Goal: Task Accomplishment & Management: Use online tool/utility

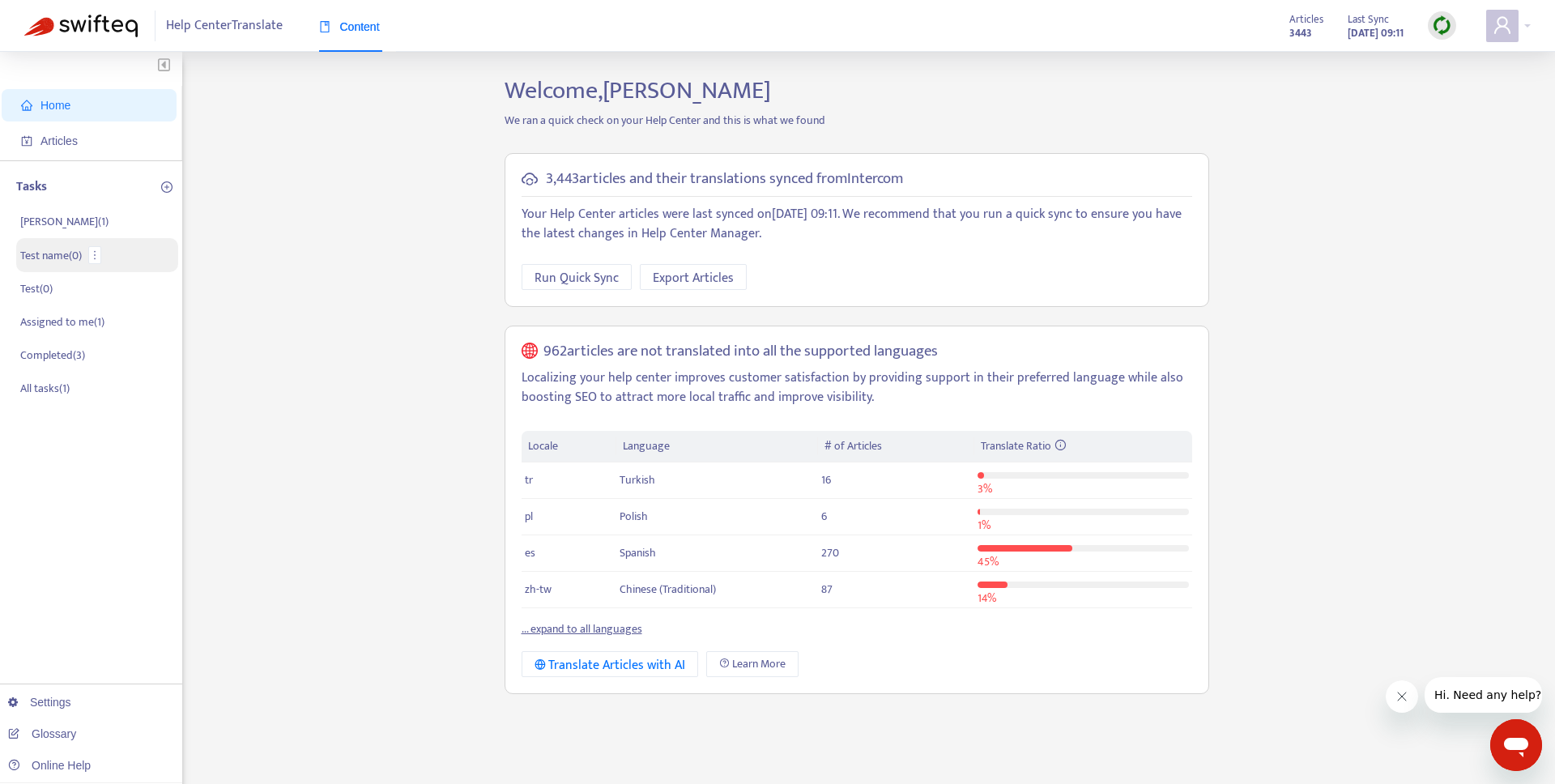
click at [86, 262] on li "Test name ( 0 )" at bounding box center [97, 255] width 162 height 34
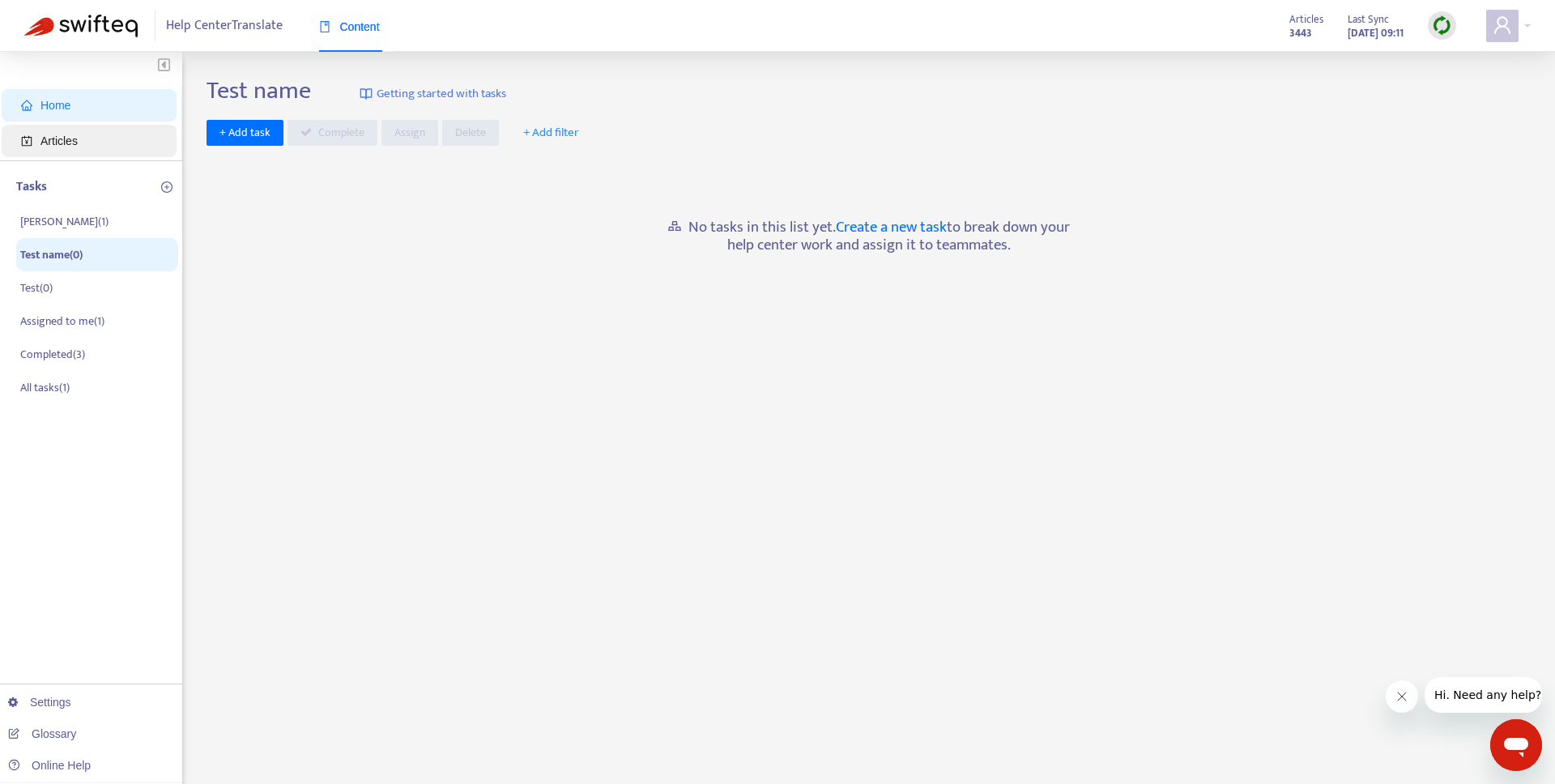
click at [118, 142] on span "Articles" at bounding box center [92, 141] width 143 height 33
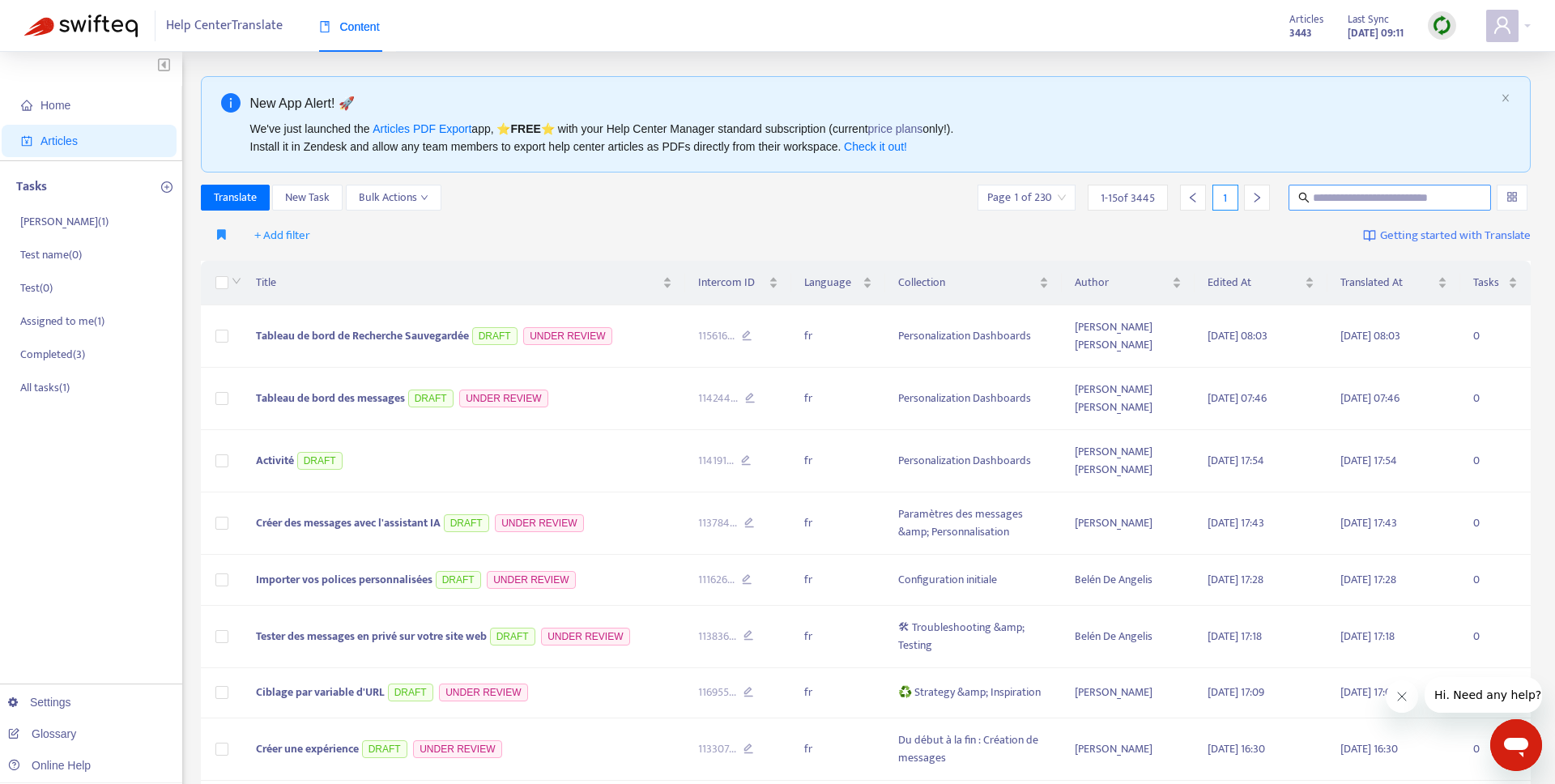
click at [1333, 202] on input "text" at bounding box center [1389, 198] width 155 height 18
paste input "**********"
type input "**********"
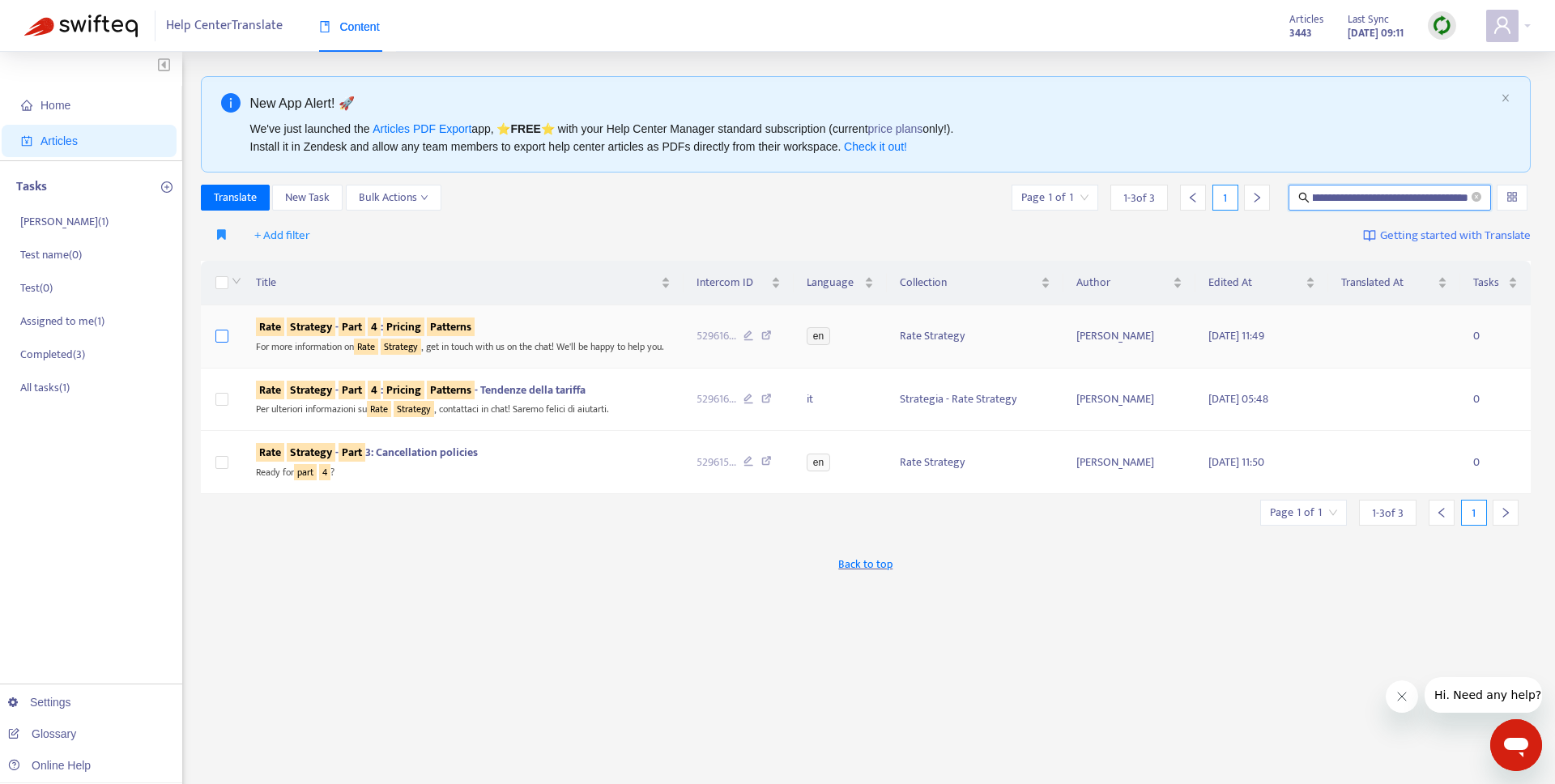
scroll to position [0, 0]
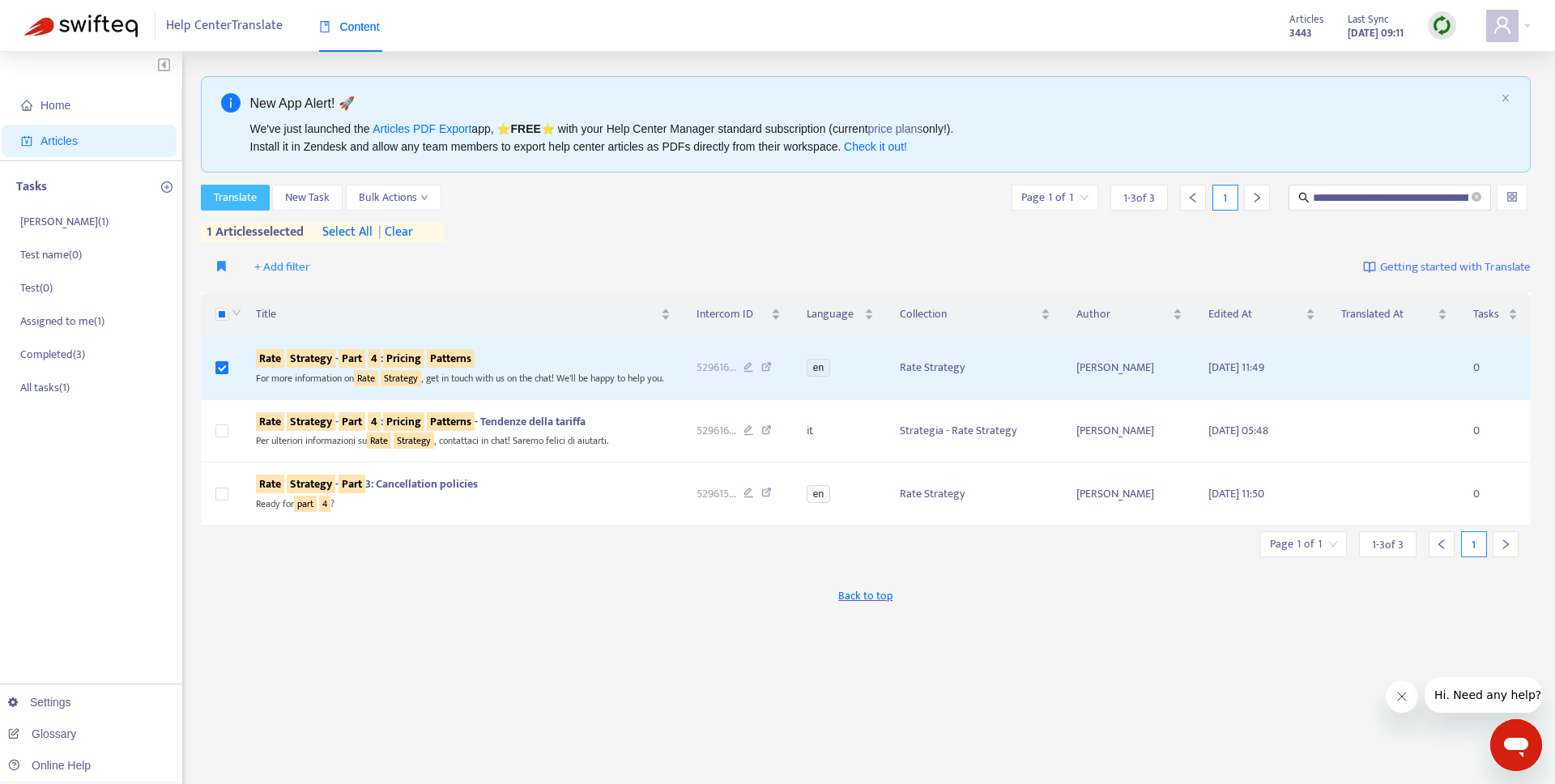
click at [256, 199] on span "Translate" at bounding box center [235, 198] width 43 height 18
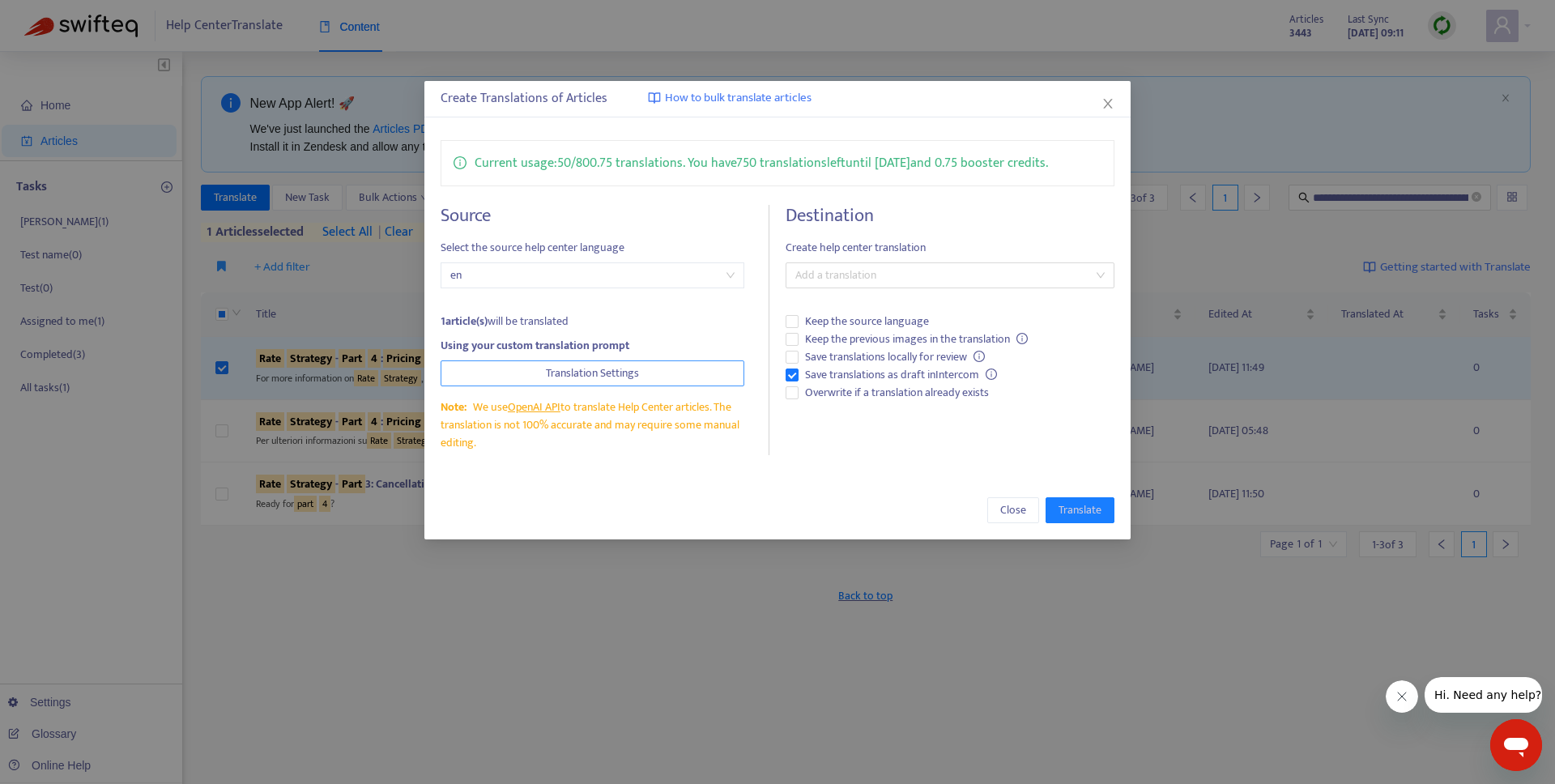
click at [721, 367] on button "Translation Settings" at bounding box center [592, 373] width 304 height 26
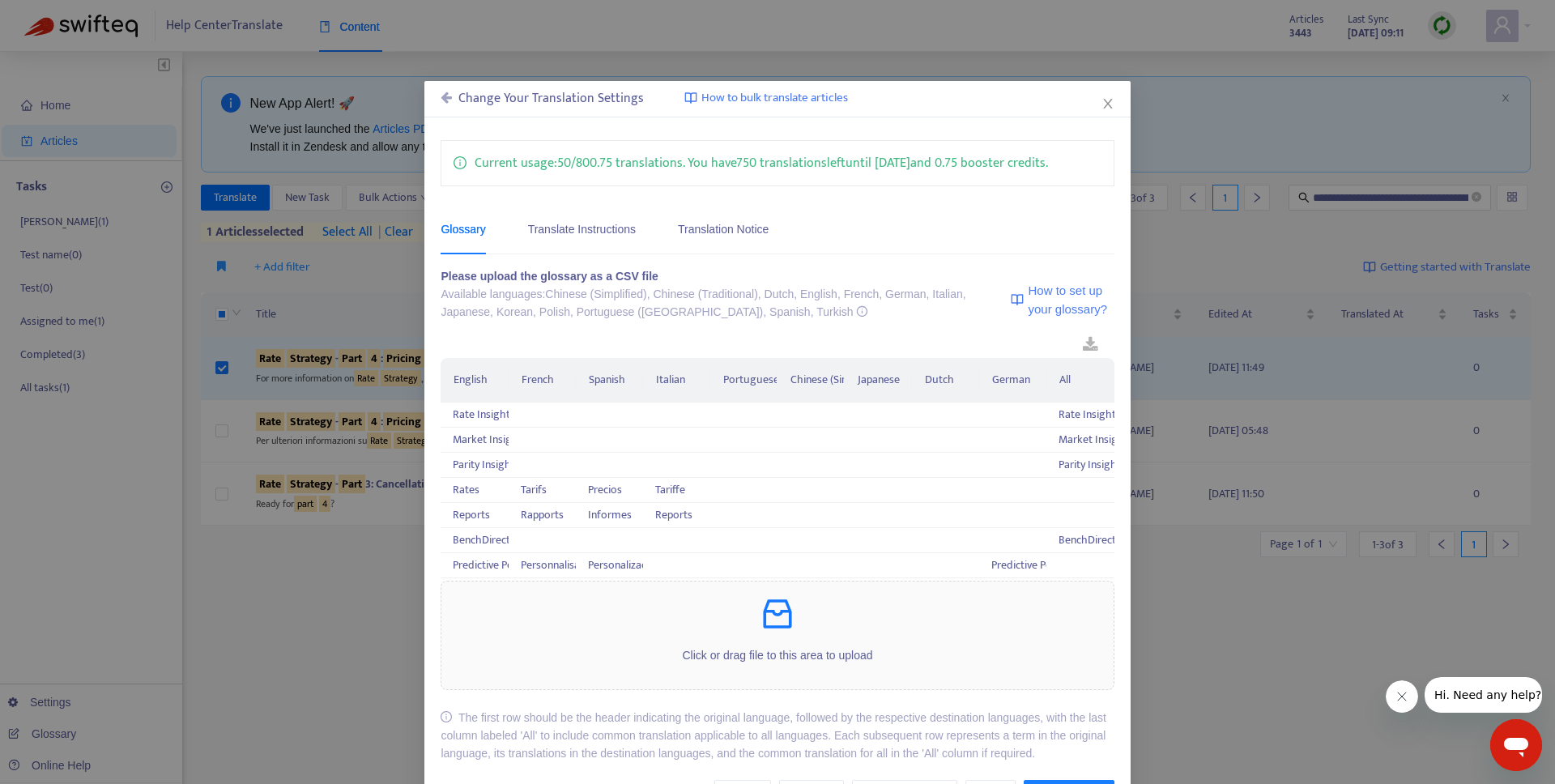
click at [475, 104] on div "Change Your Translation Settings" at bounding box center [541, 99] width 203 height 19
click at [448, 98] on icon at bounding box center [446, 97] width 12 height 13
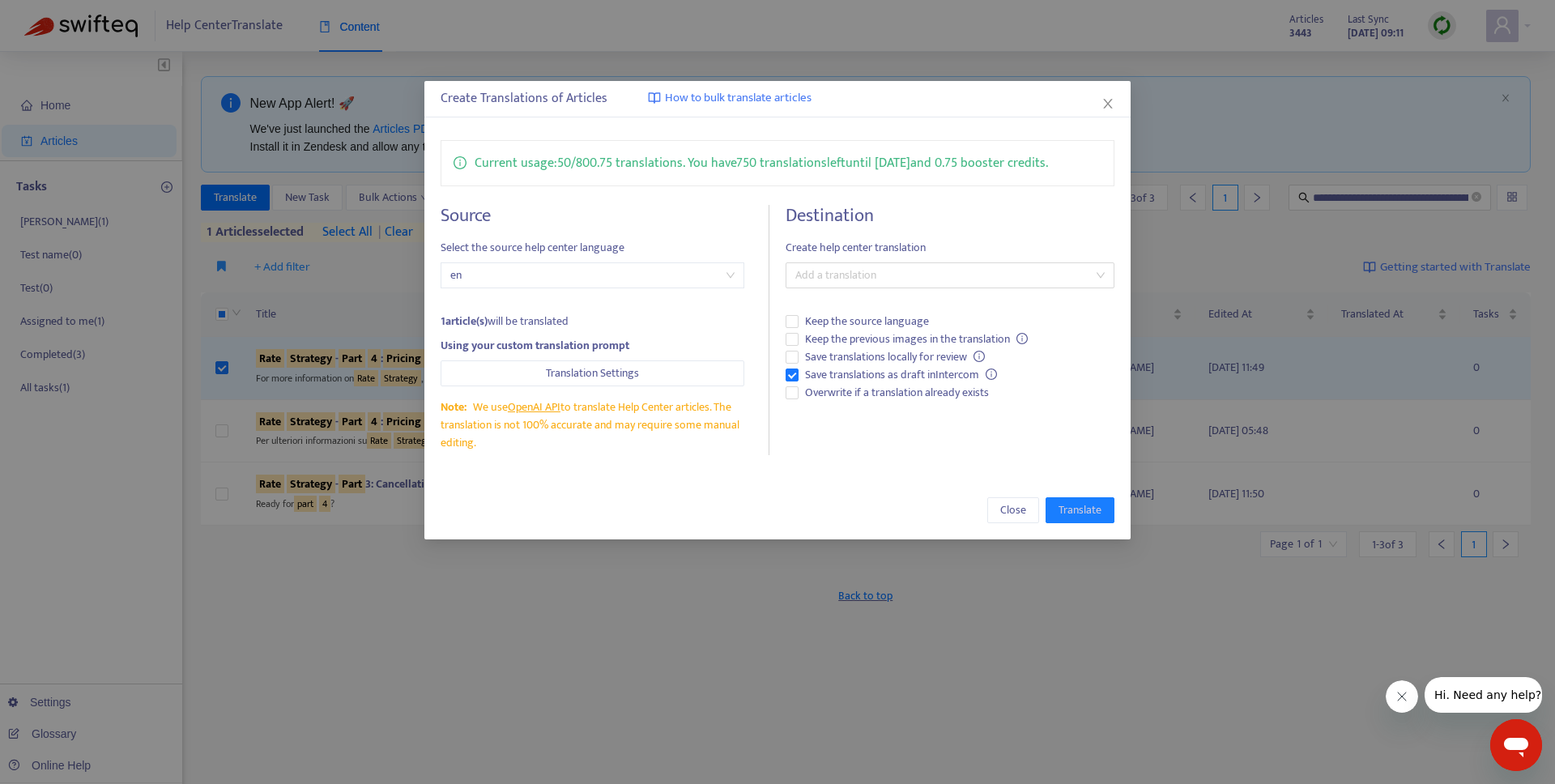
click at [544, 268] on span "en" at bounding box center [592, 275] width 284 height 24
click at [565, 257] on div "Source Select the source help center language en 1 article(s) will be translate…" at bounding box center [604, 330] width 329 height 250
click at [546, 364] on span "Translation Settings" at bounding box center [592, 373] width 93 height 18
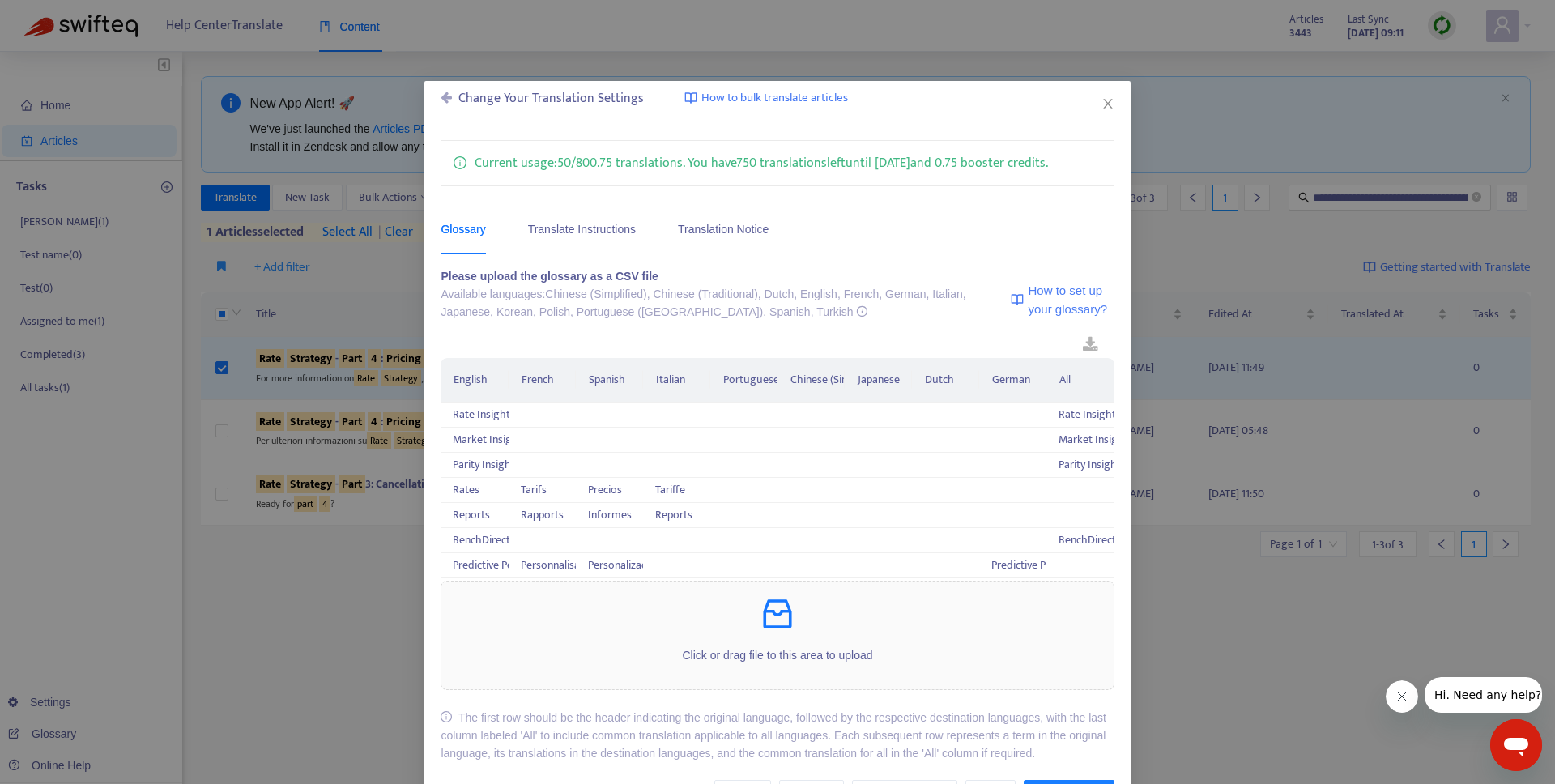
click at [440, 98] on icon at bounding box center [446, 97] width 12 height 13
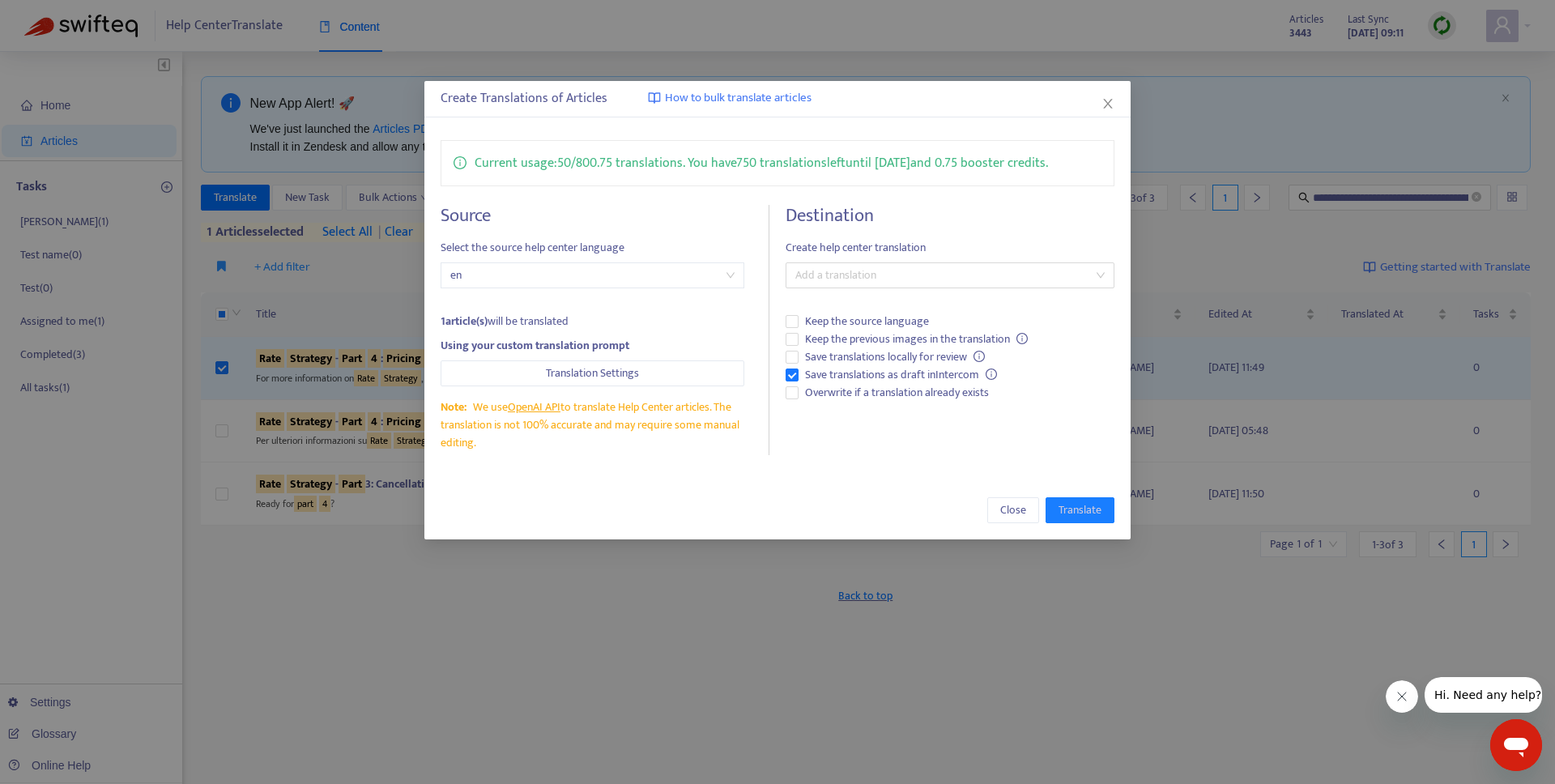
click at [777, 390] on div "Source Select the source help center language en 1 article(s) will be translate…" at bounding box center [776, 330] width 673 height 250
click at [852, 277] on div at bounding box center [941, 276] width 304 height 19
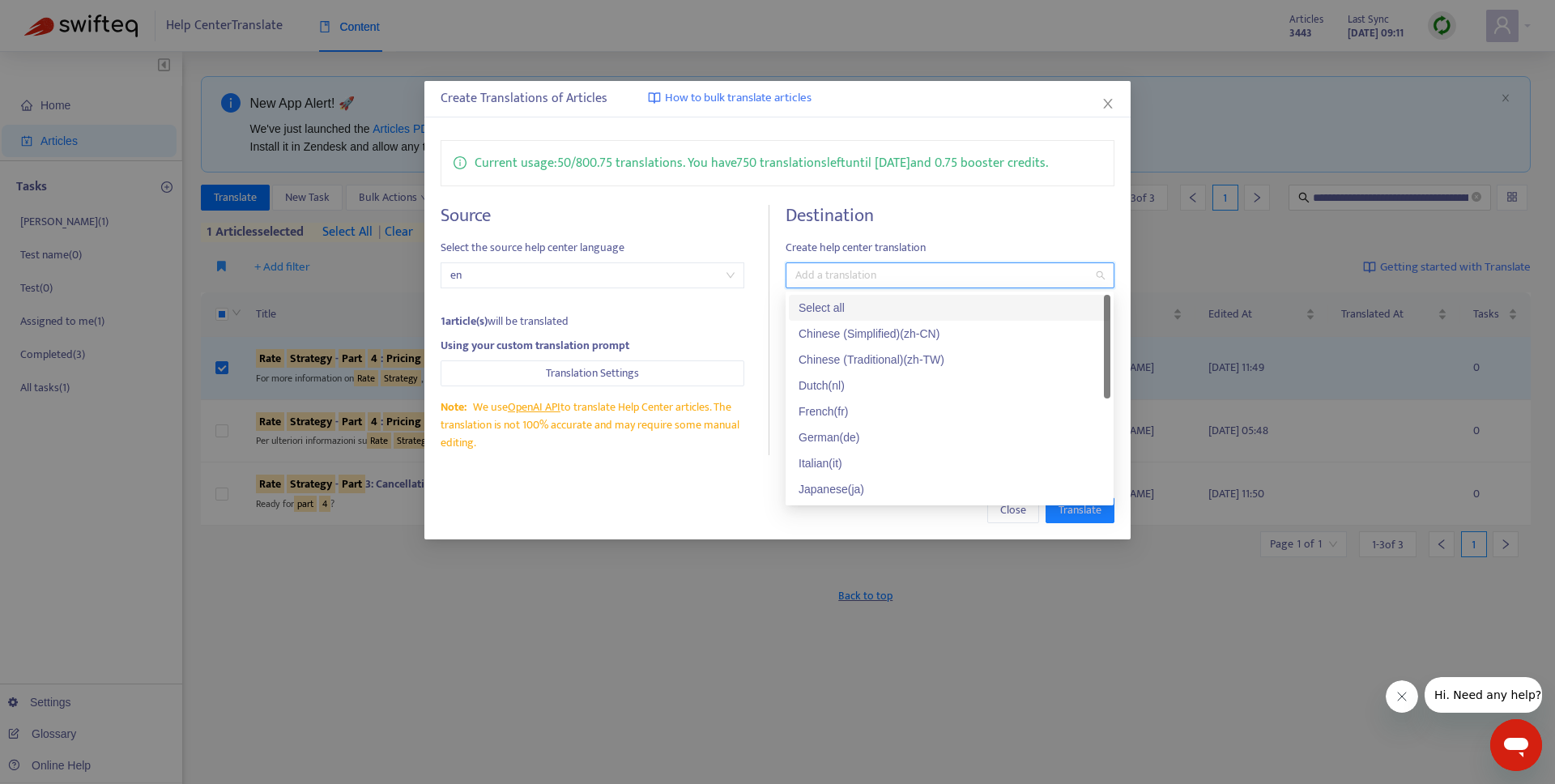
paste input "**********"
type input "**********"
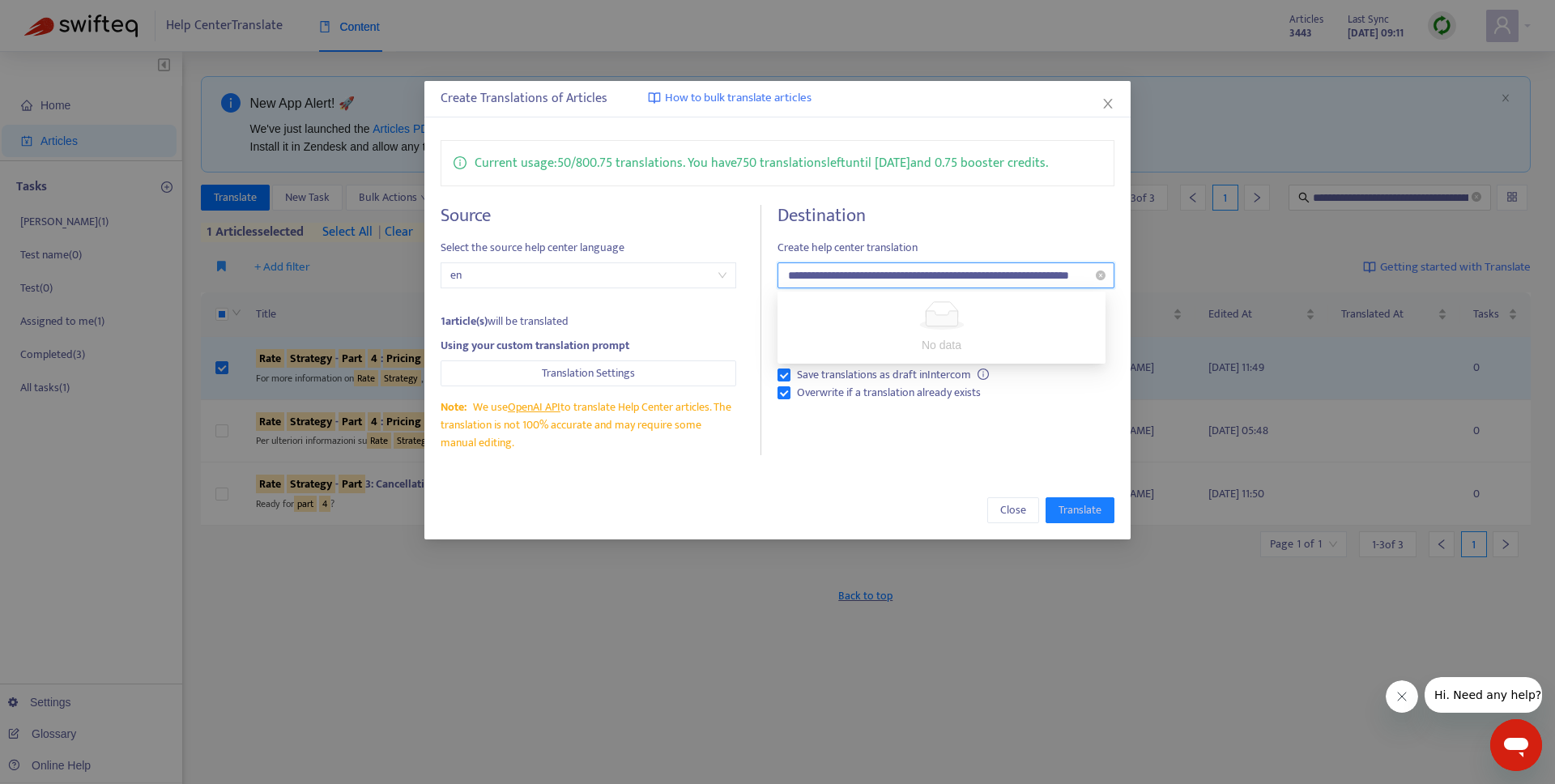
scroll to position [0, 65]
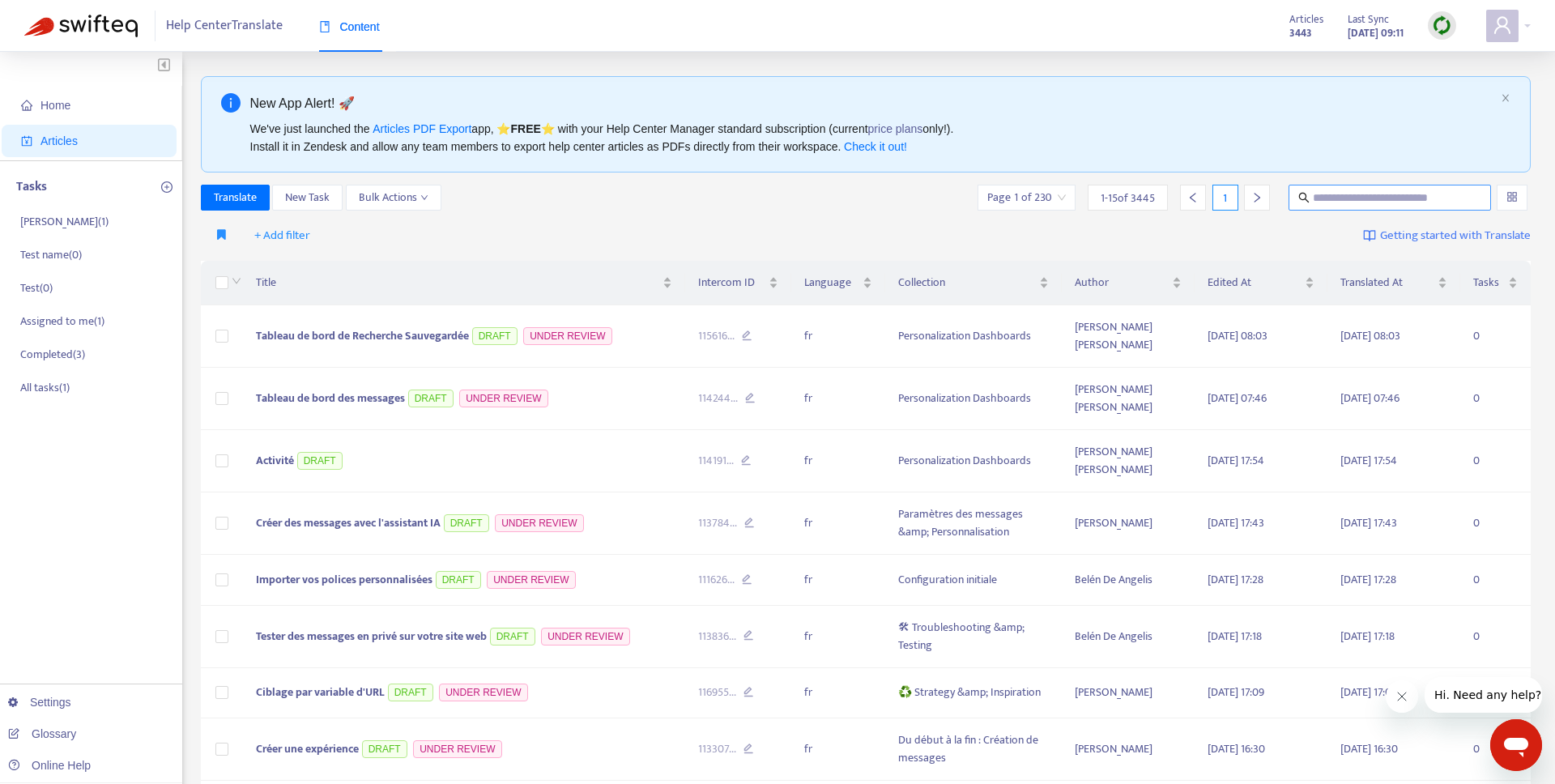
click at [1326, 184] on span at bounding box center [1389, 197] width 202 height 26
paste input "**********"
type input "**********"
click at [1326, 184] on span "**********" at bounding box center [1389, 197] width 202 height 26
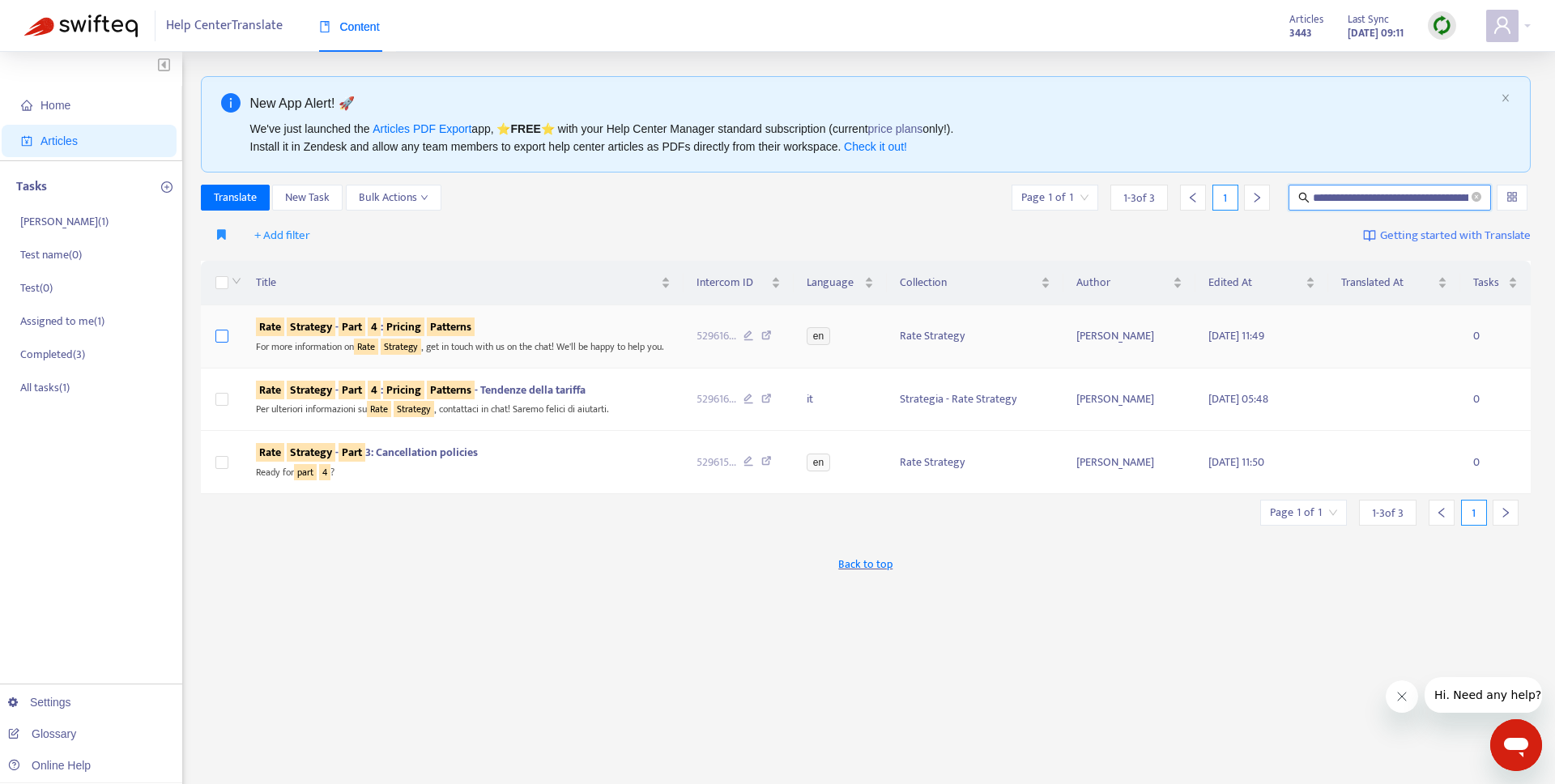
click at [217, 345] on label at bounding box center [222, 336] width 13 height 18
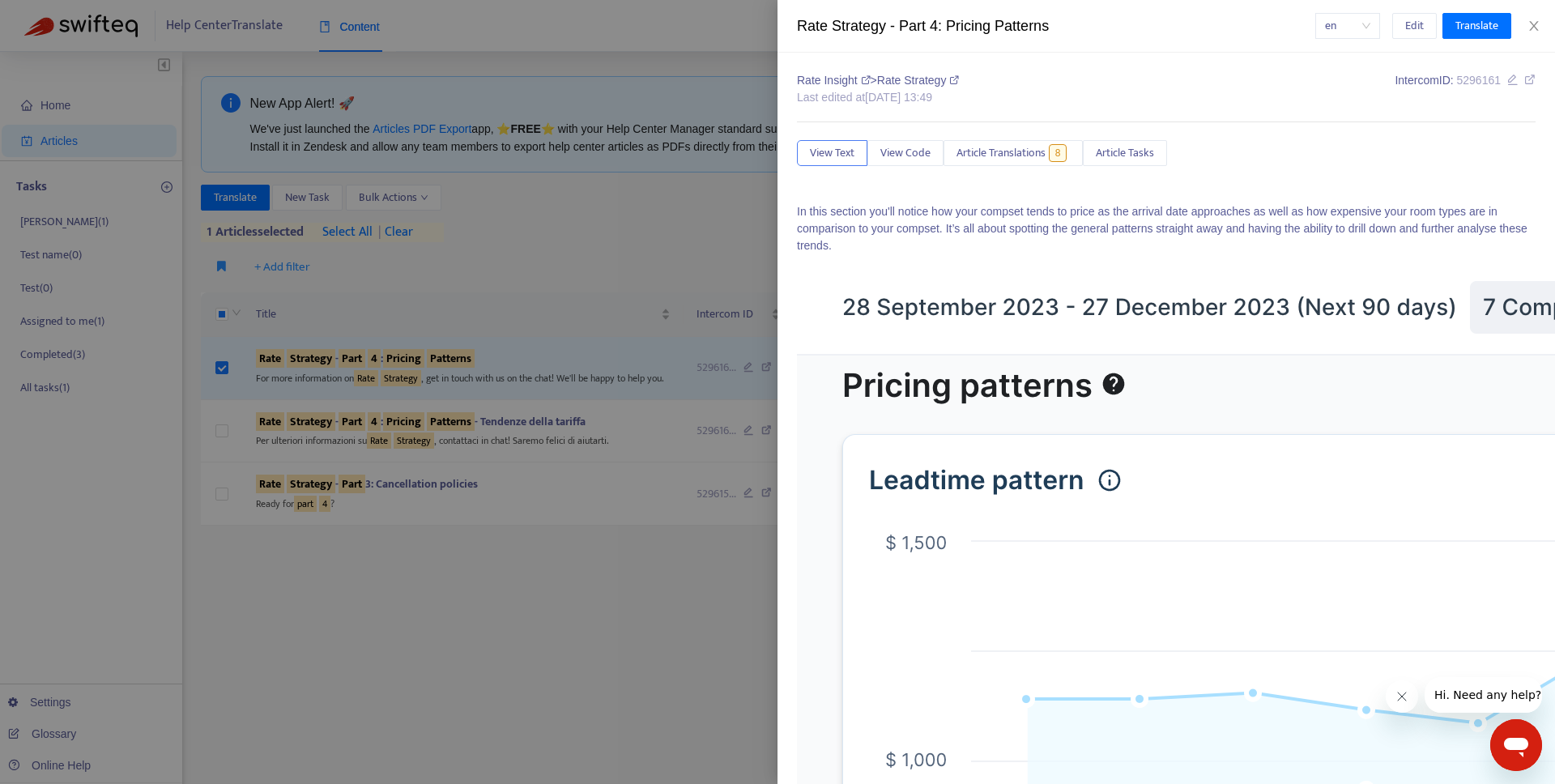
click at [1536, 14] on div "Rate Strategy - Part 4: Pricing Patterns en Edit Translate" at bounding box center [1165, 26] width 777 height 52
click at [1536, 22] on icon "close" at bounding box center [1533, 26] width 13 height 13
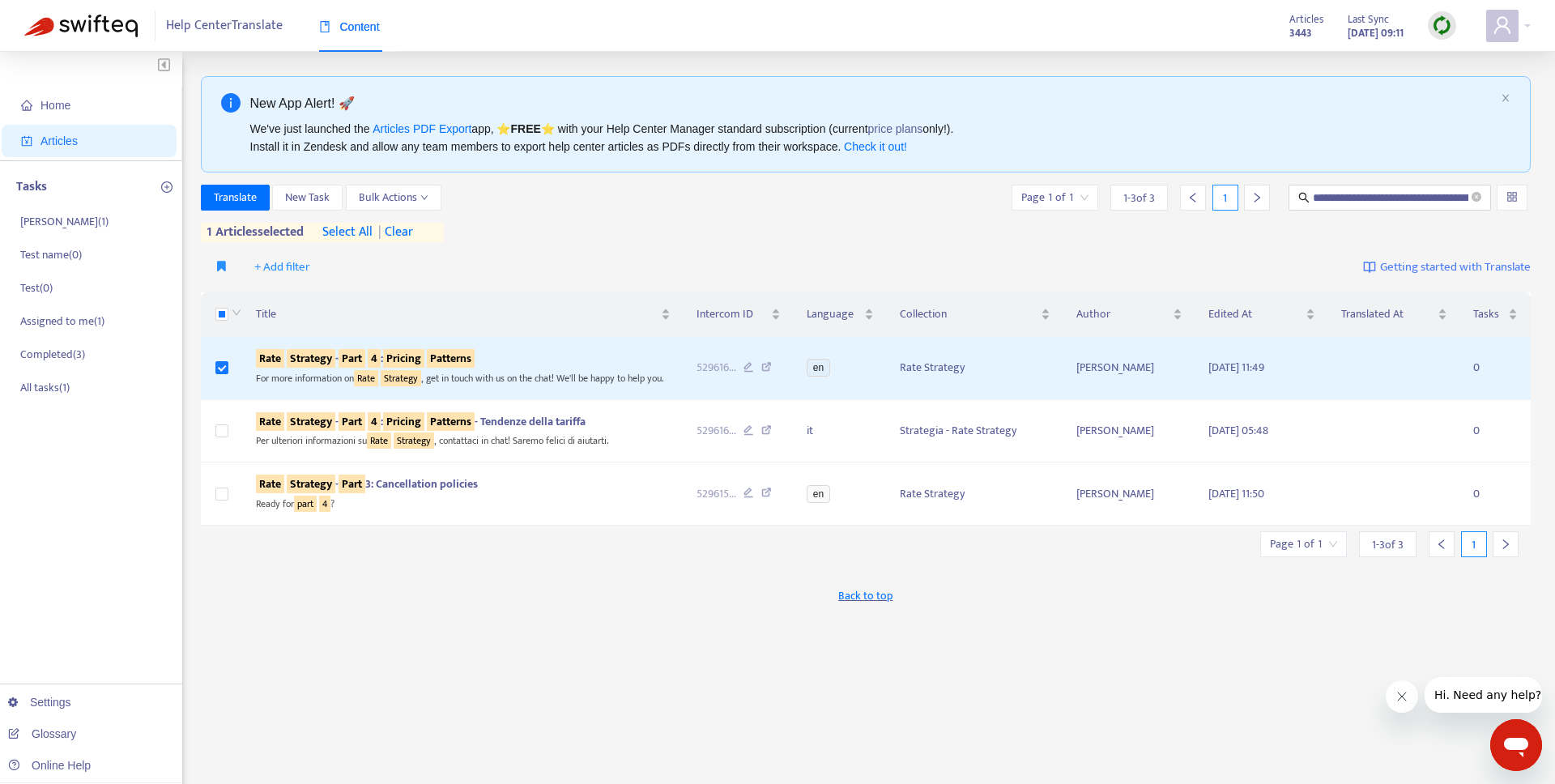
click at [1439, 29] on img at bounding box center [1442, 25] width 20 height 20
click at [1463, 61] on link "Quick Sync" at bounding box center [1475, 58] width 69 height 19
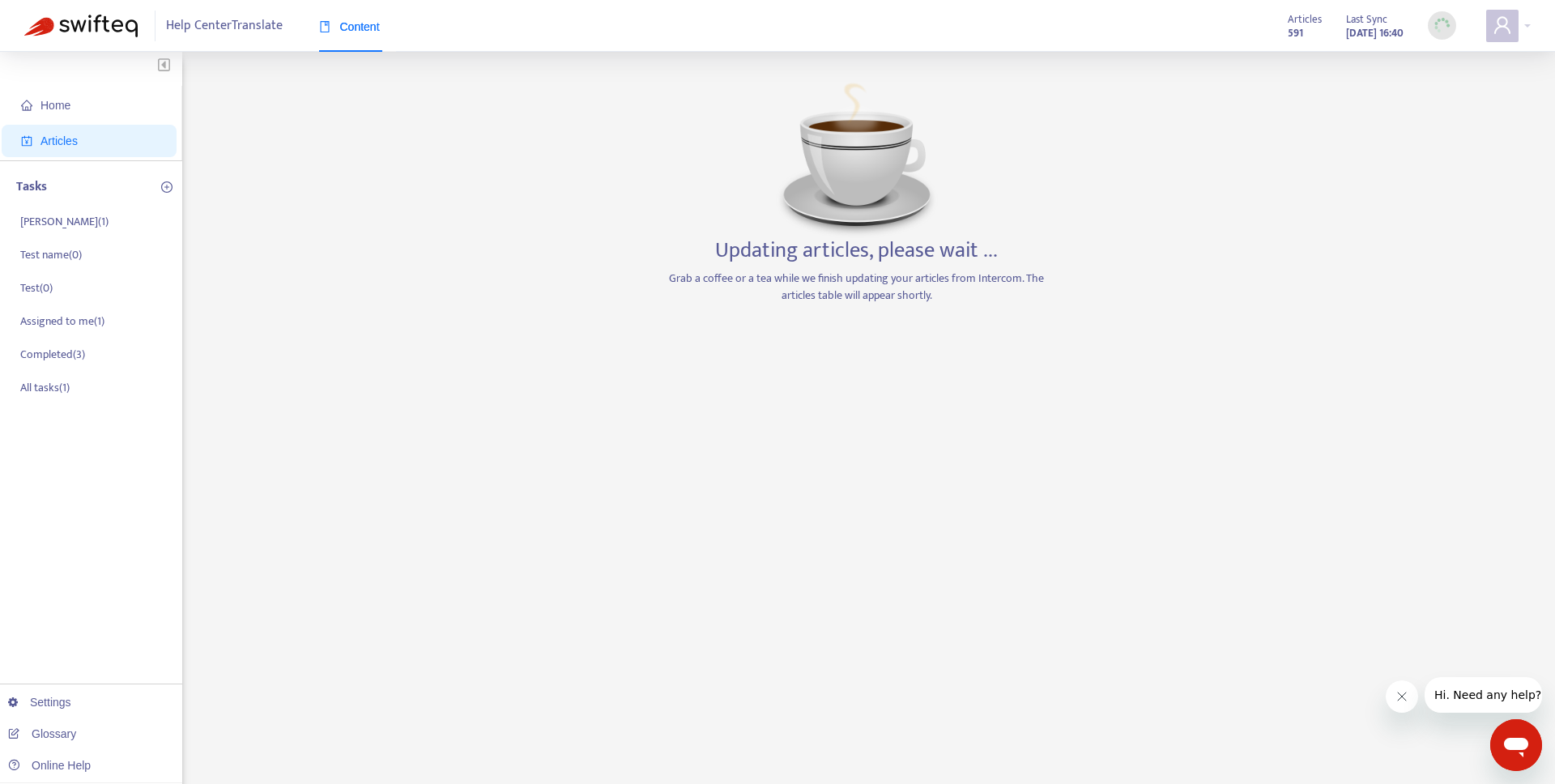
click at [1116, 60] on div "Home Articles Tasks Emmanuel ( 1 ) Test name ( 0 ) Test ( 0 ) Assigned to me ( …" at bounding box center [777, 537] width 1555 height 972
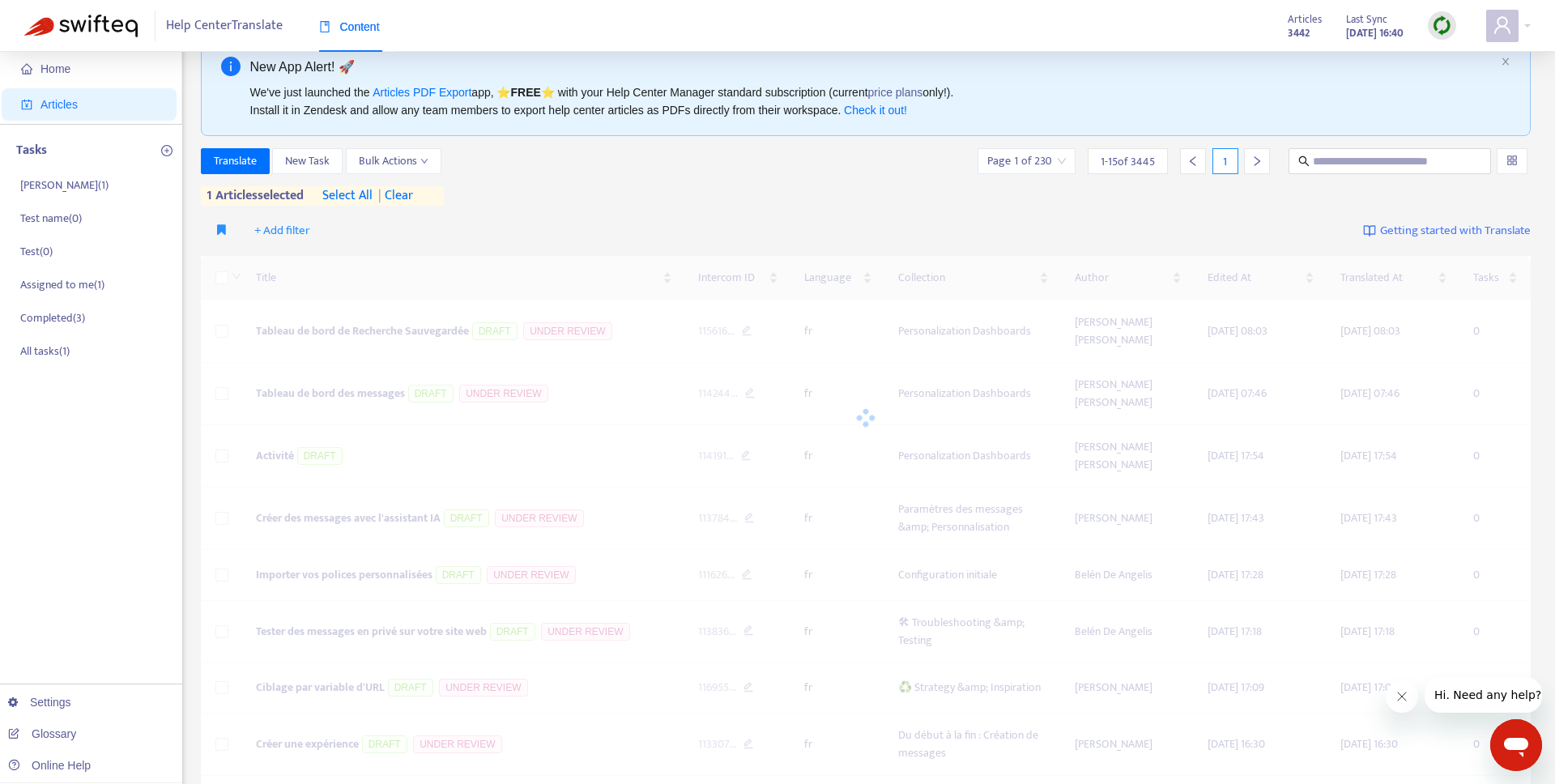
scroll to position [41, 0]
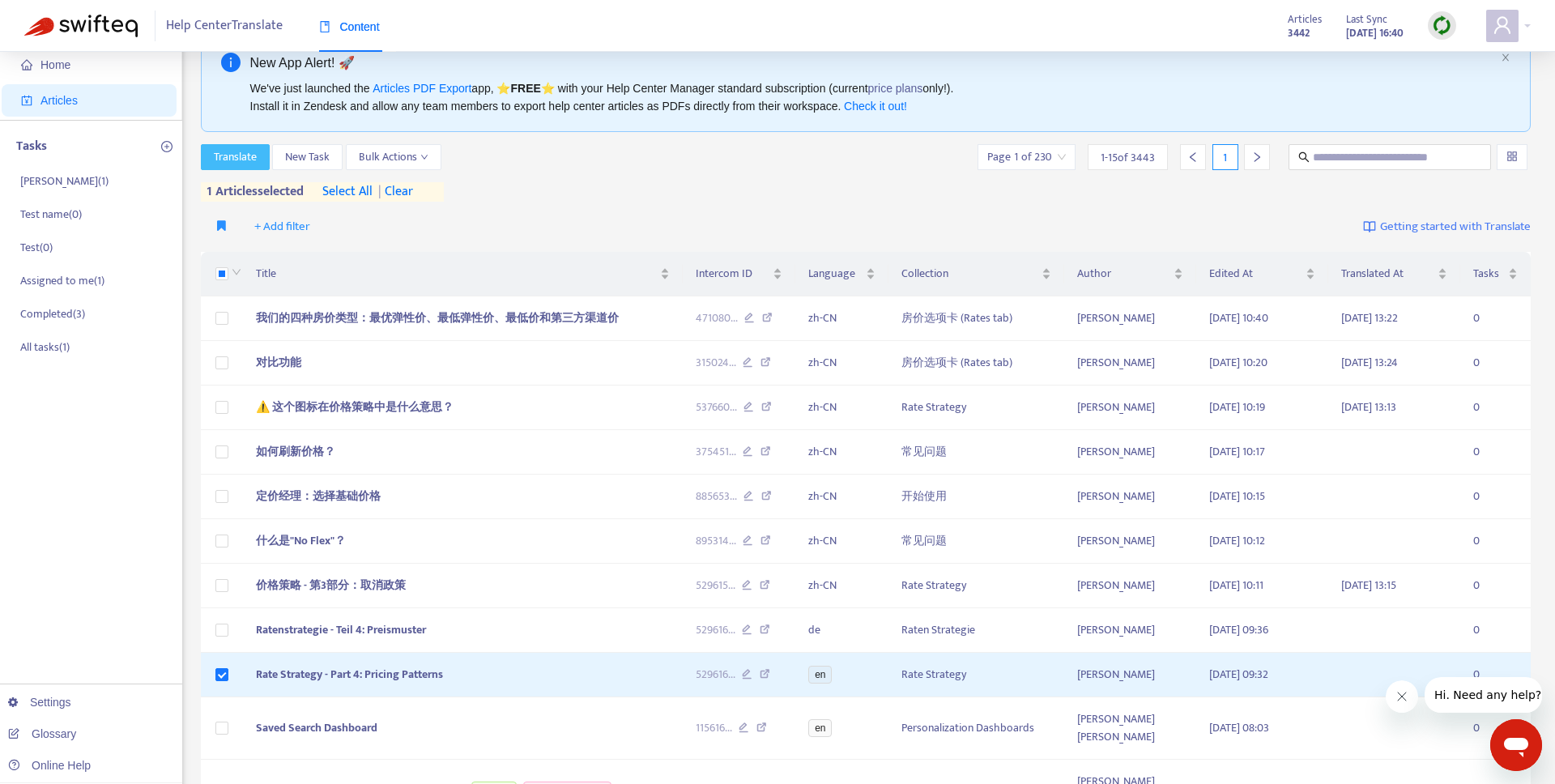
click at [240, 154] on span "Translate" at bounding box center [235, 157] width 43 height 18
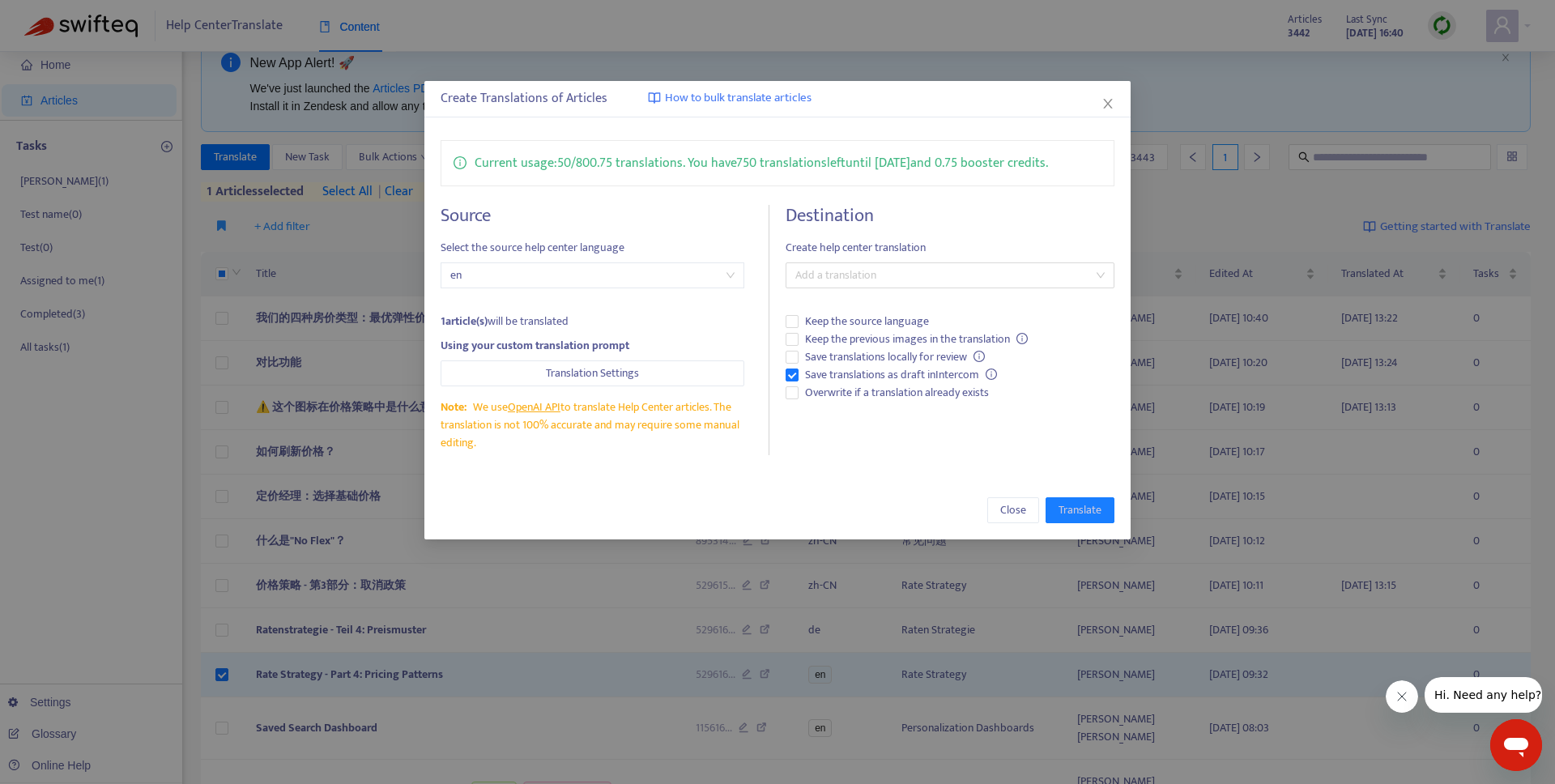
click at [1088, 97] on div "Create Translations of Articles How to bulk translate articles" at bounding box center [776, 99] width 673 height 19
click at [800, 396] on span "Overwrite if a translation already exists" at bounding box center [897, 392] width 197 height 18
click at [882, 277] on div at bounding box center [941, 276] width 304 height 19
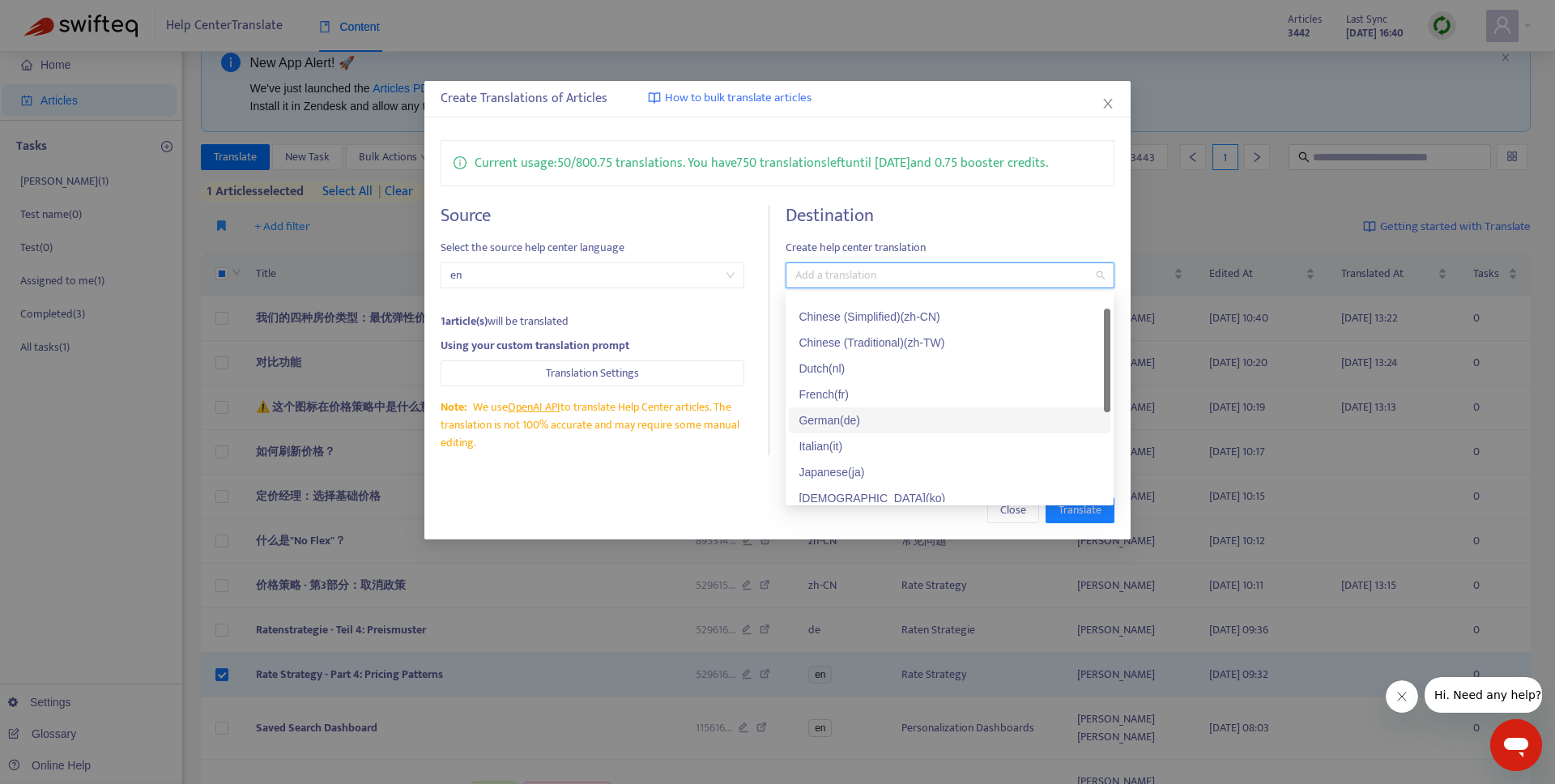
scroll to position [19, 0]
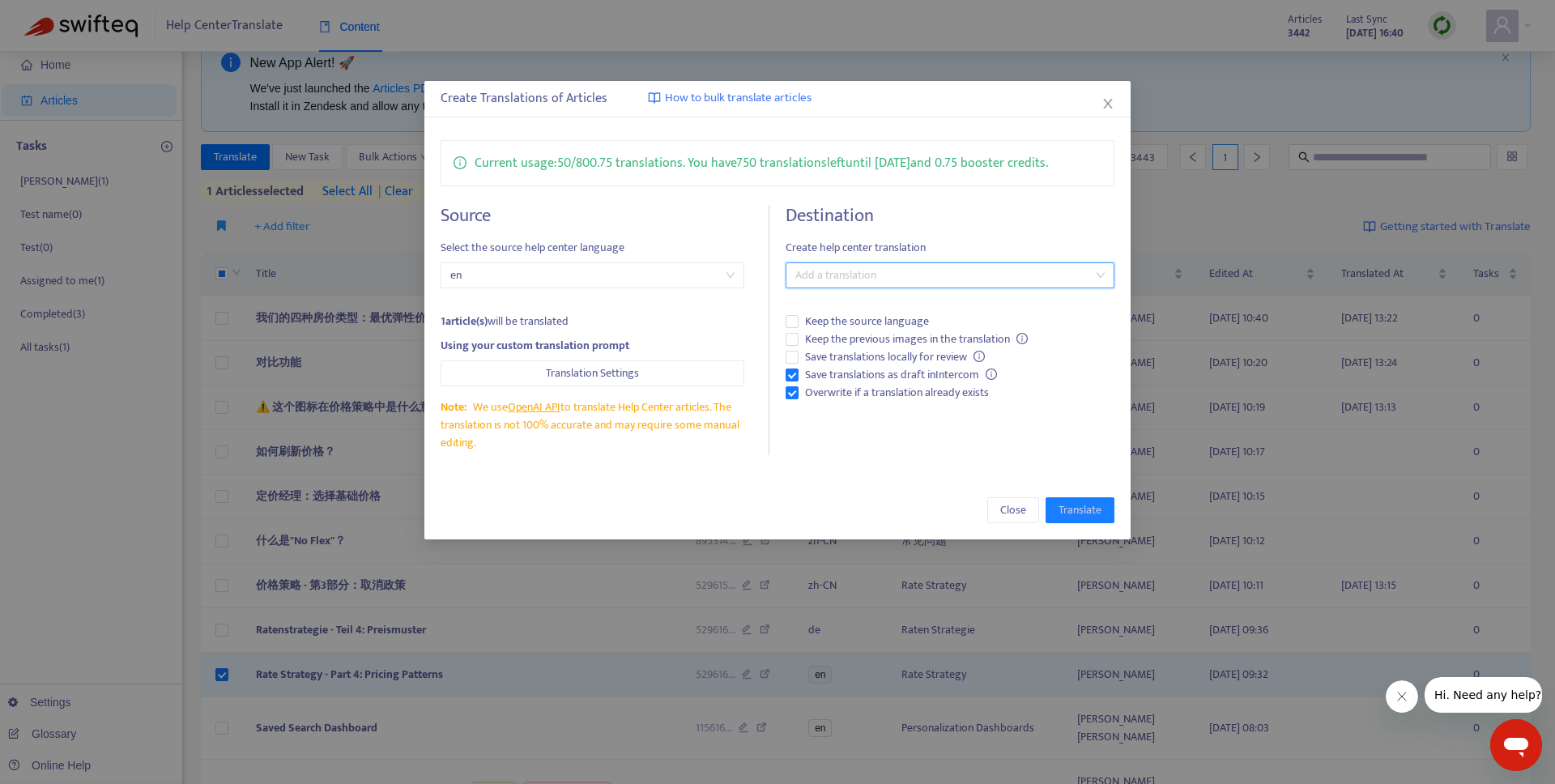
click at [914, 276] on div at bounding box center [941, 276] width 304 height 19
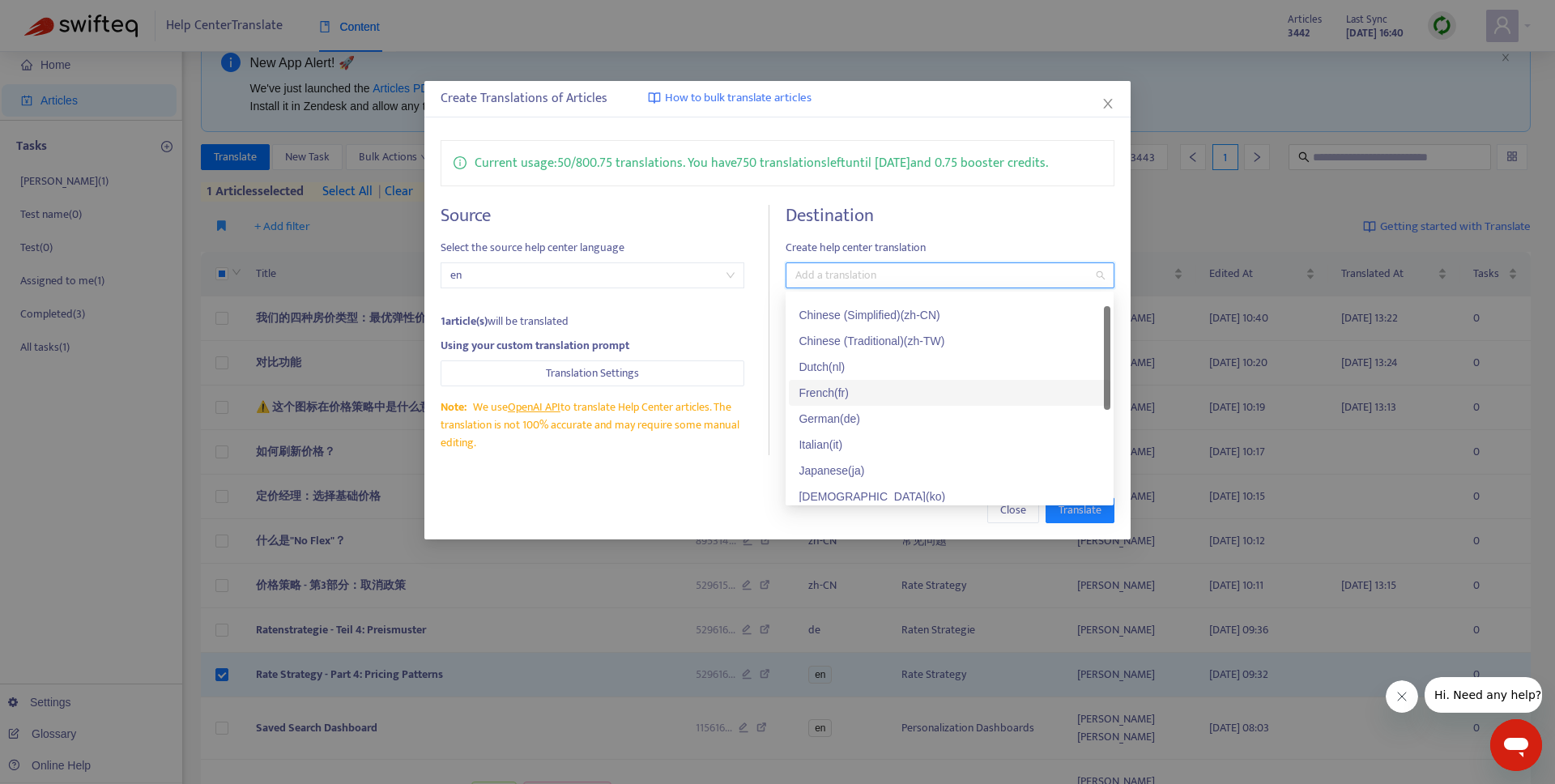
scroll to position [0, 0]
click at [839, 409] on div "French ( fr )" at bounding box center [949, 411] width 302 height 18
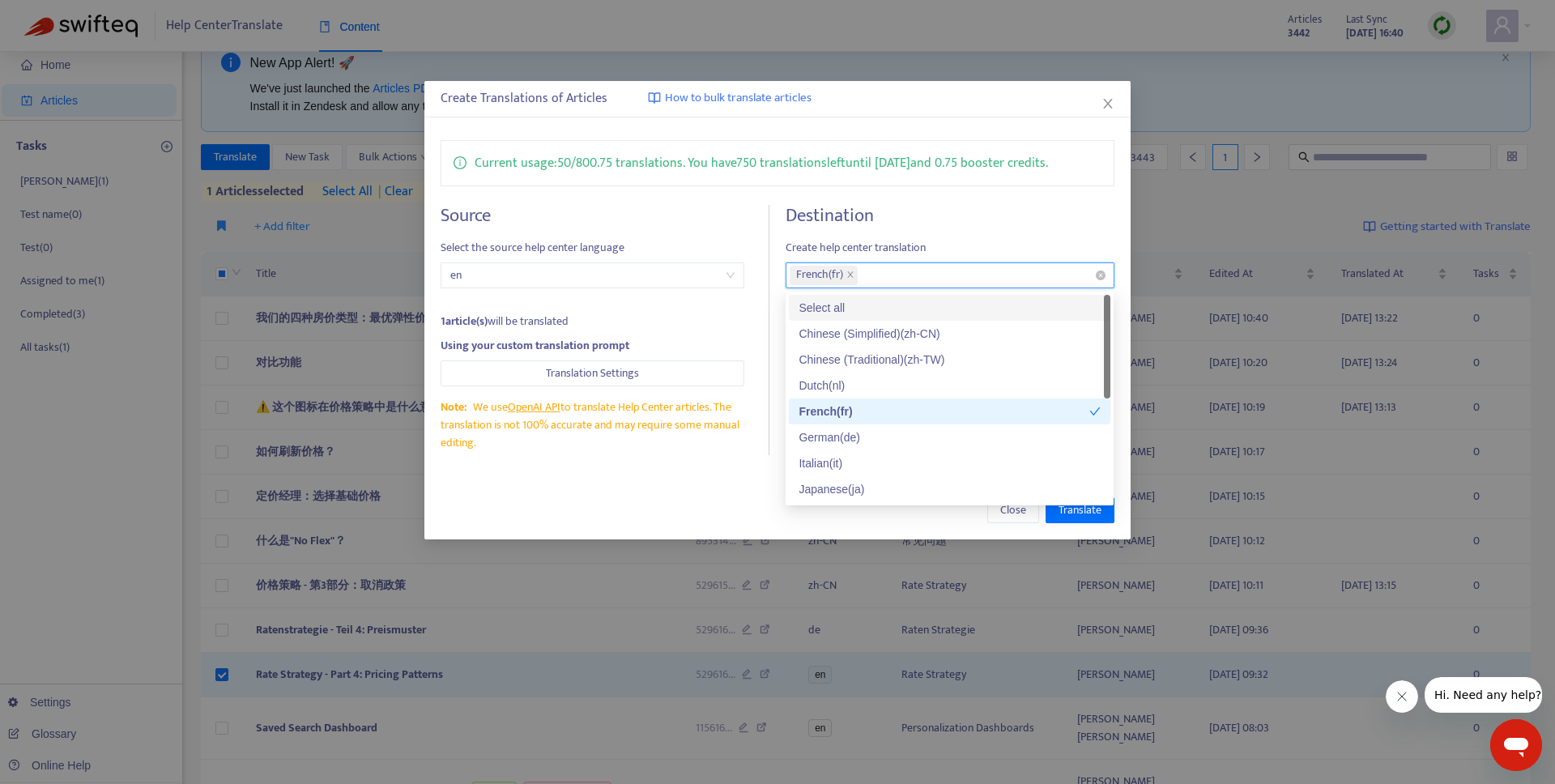
click at [894, 275] on div "French ( fr )" at bounding box center [941, 276] width 304 height 23
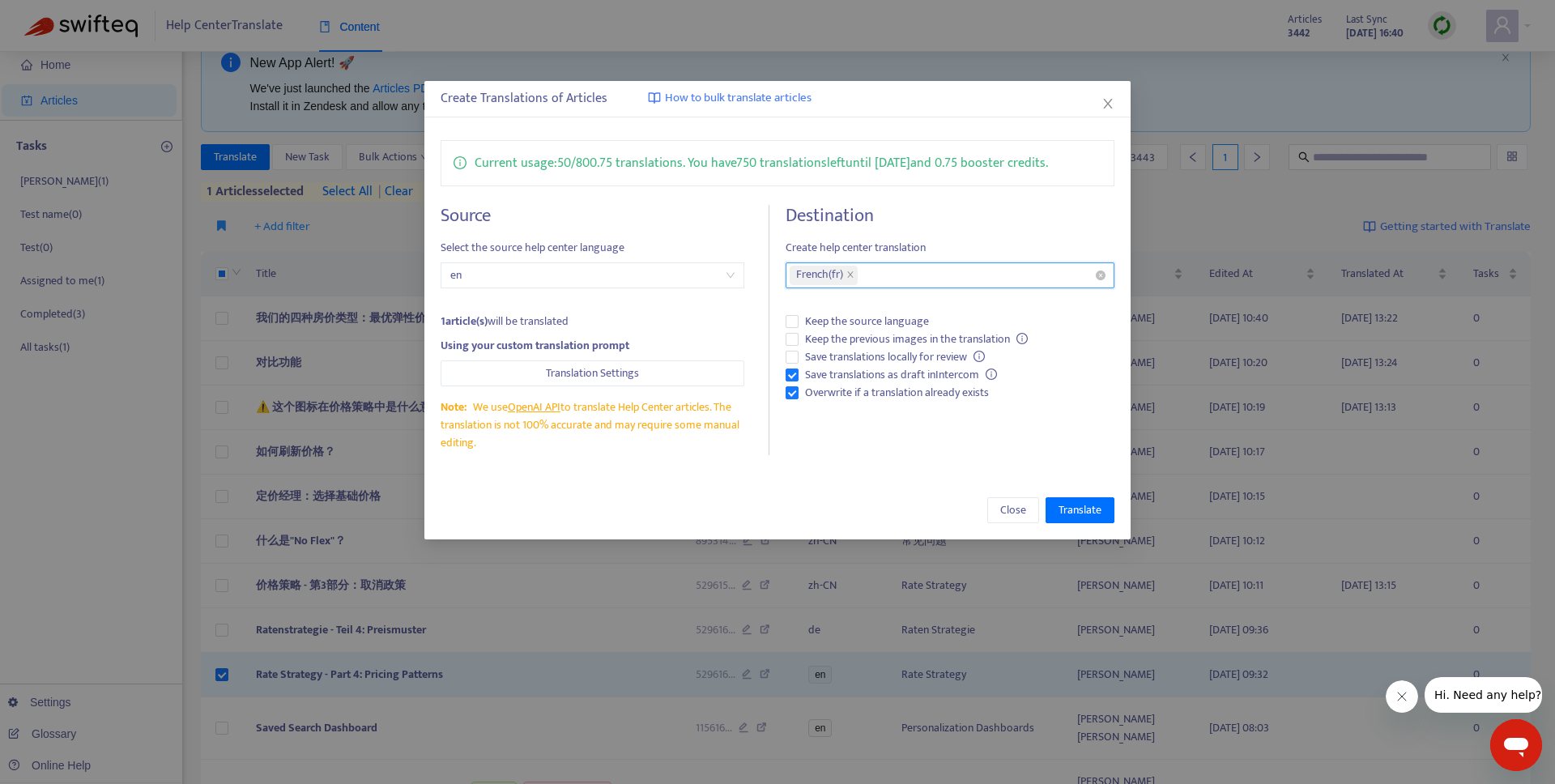
click at [894, 275] on div "French ( fr )" at bounding box center [941, 276] width 304 height 23
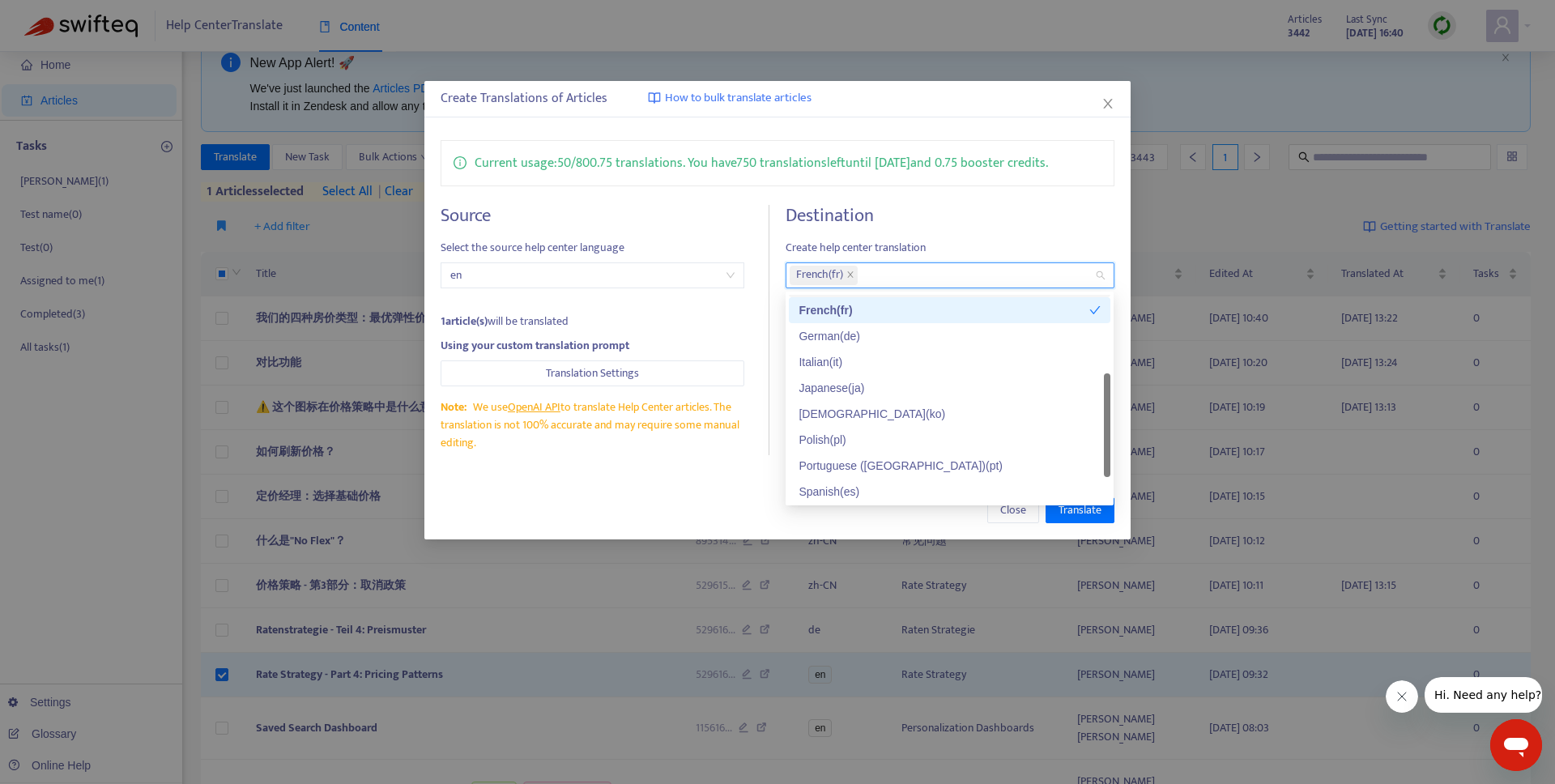
scroll to position [129, 0]
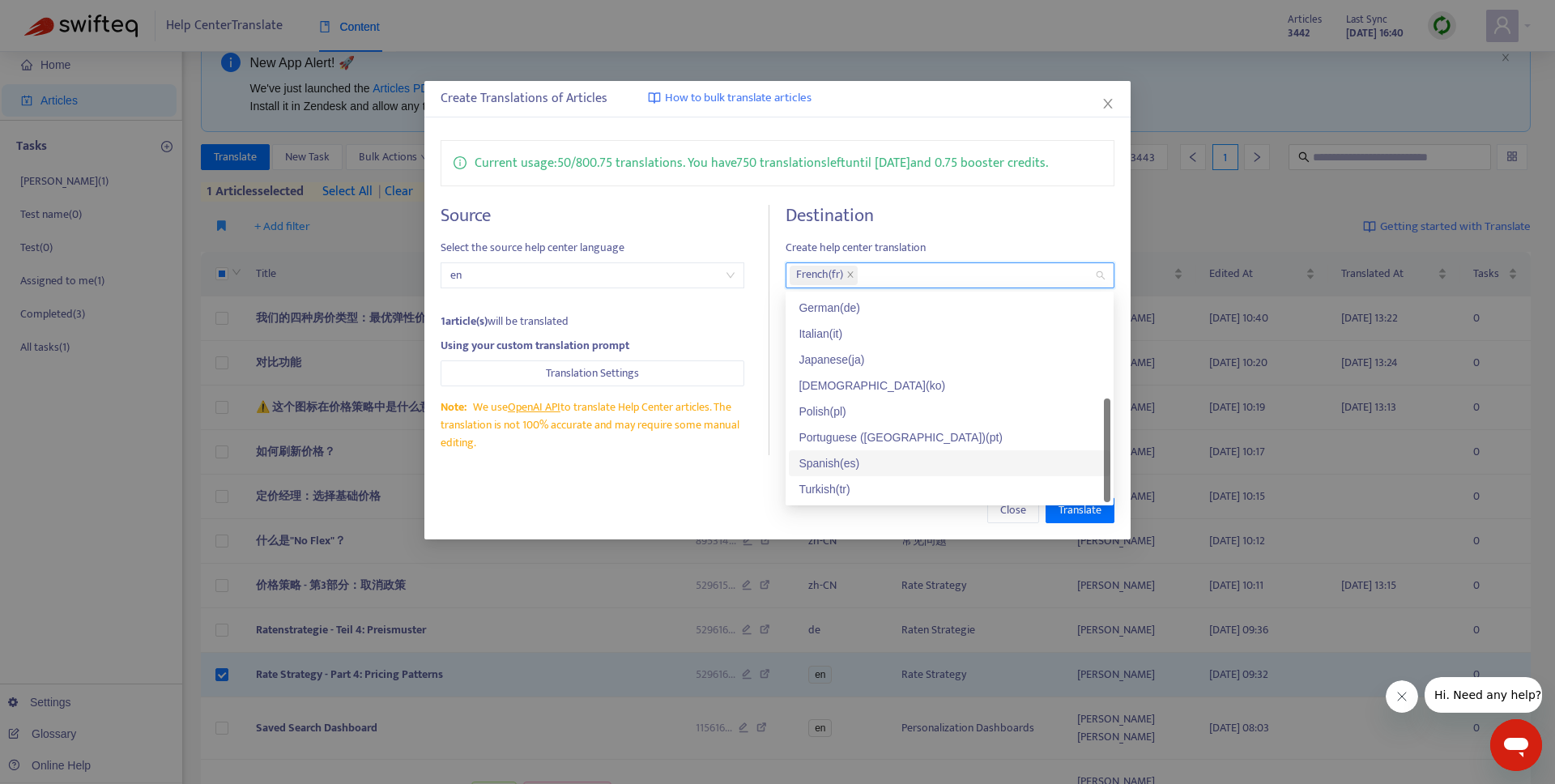
click at [842, 460] on div "Spanish ( es )" at bounding box center [949, 463] width 302 height 18
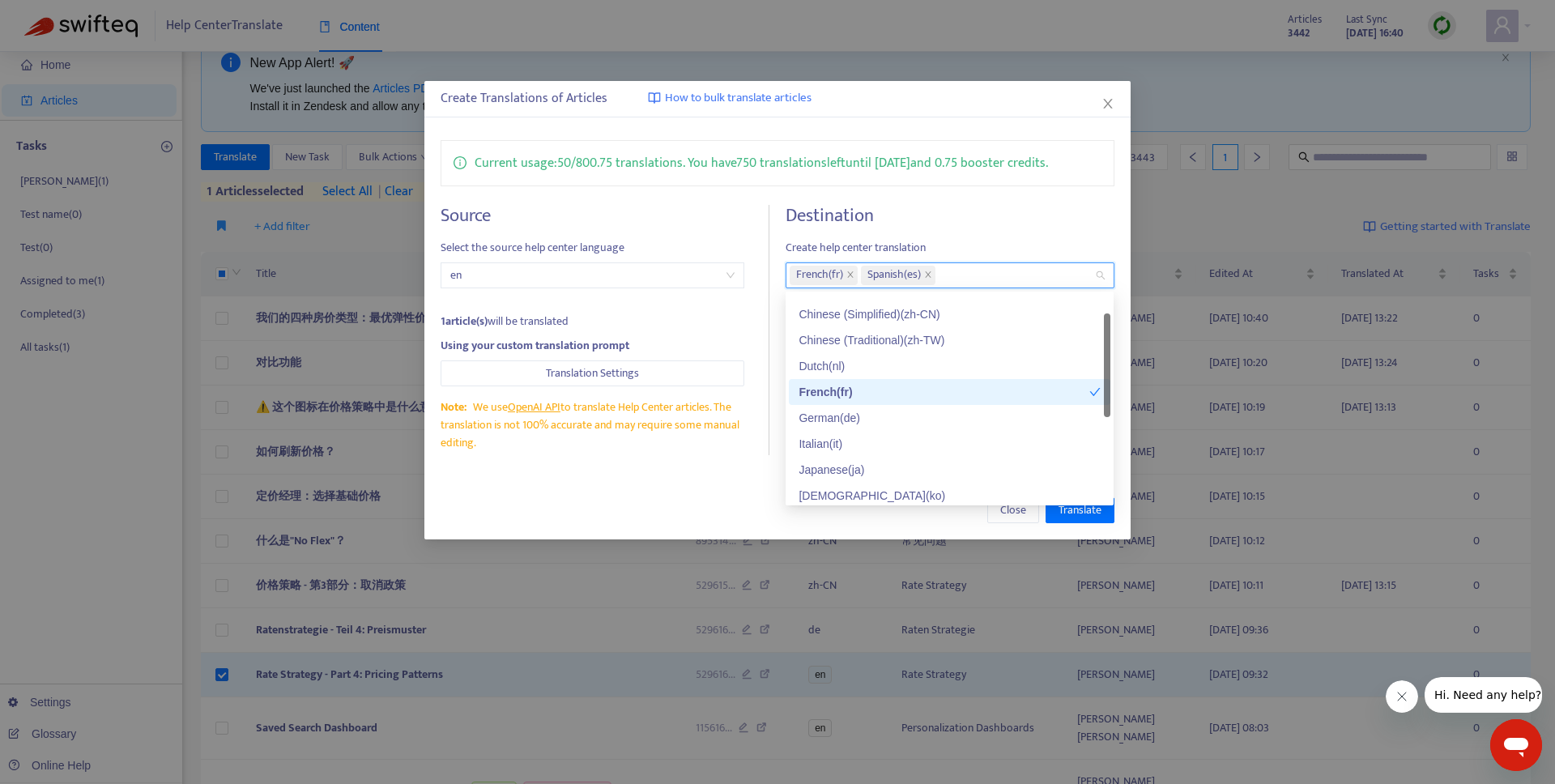
scroll to position [0, 0]
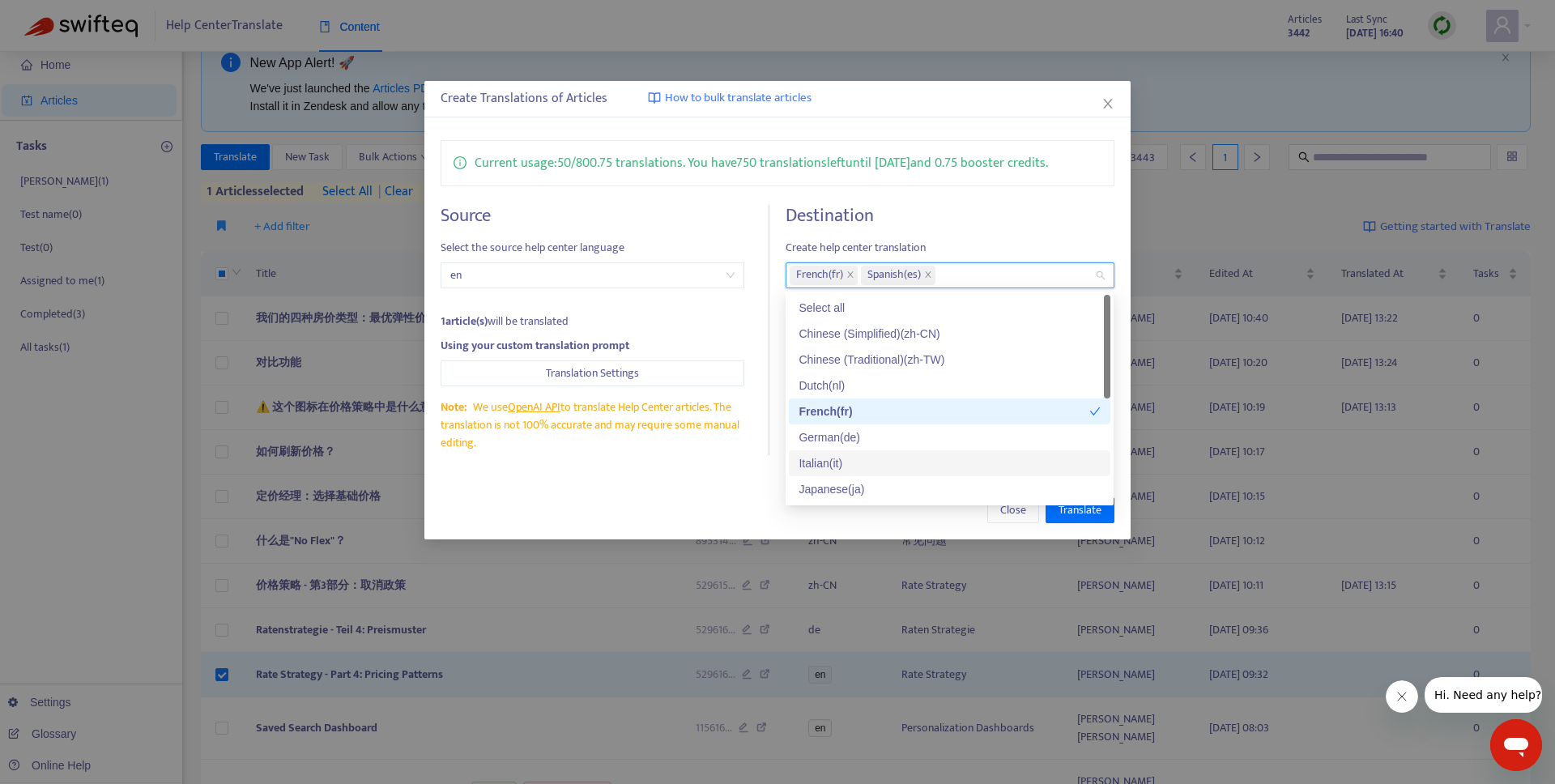
click at [824, 454] on div "Italian ( it )" at bounding box center [949, 463] width 302 height 18
click at [825, 436] on div "German ( de )" at bounding box center [949, 437] width 302 height 18
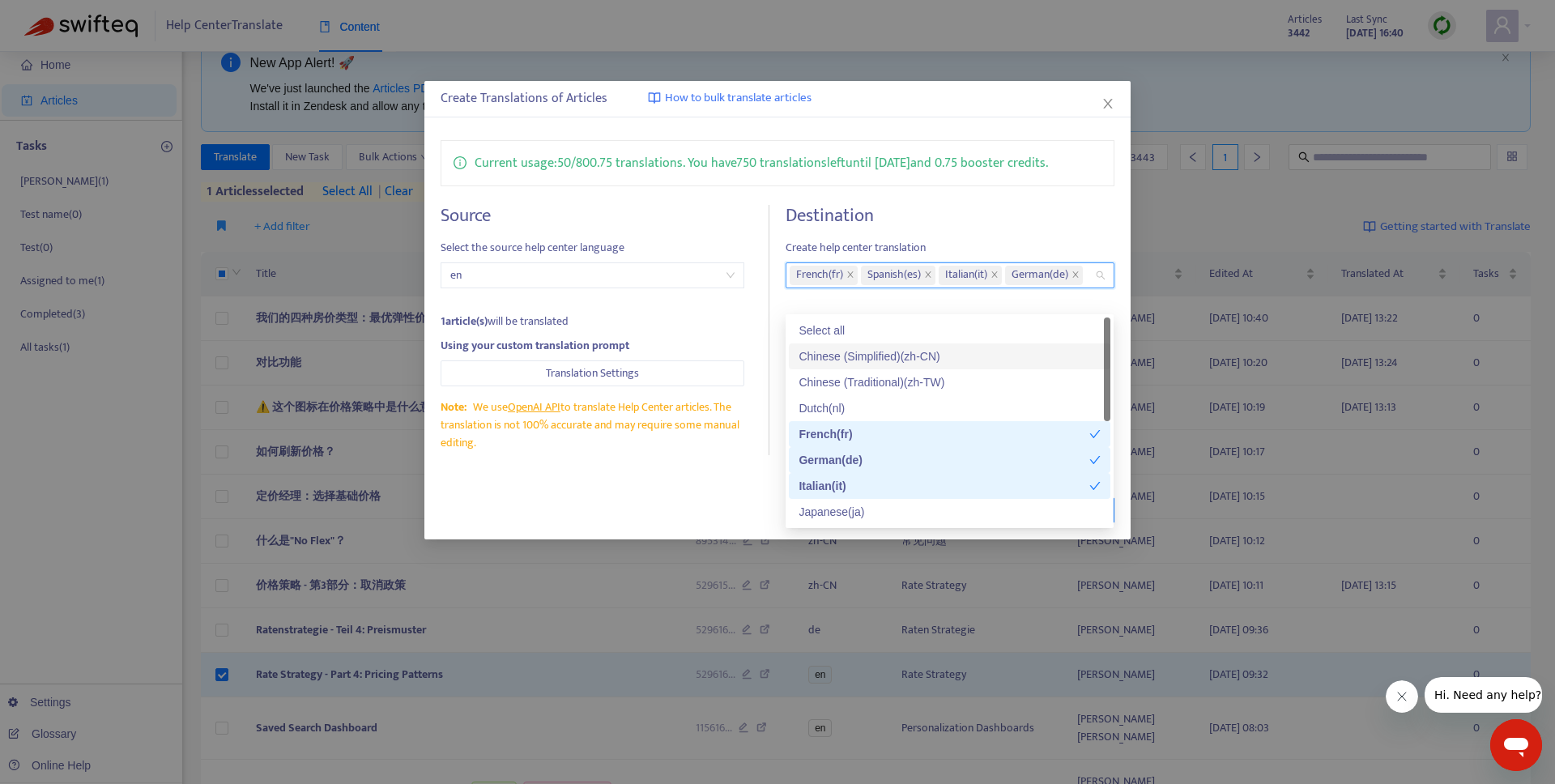
click at [859, 354] on div "Chinese (Simplified) ( zh-CN )" at bounding box center [949, 356] width 302 height 18
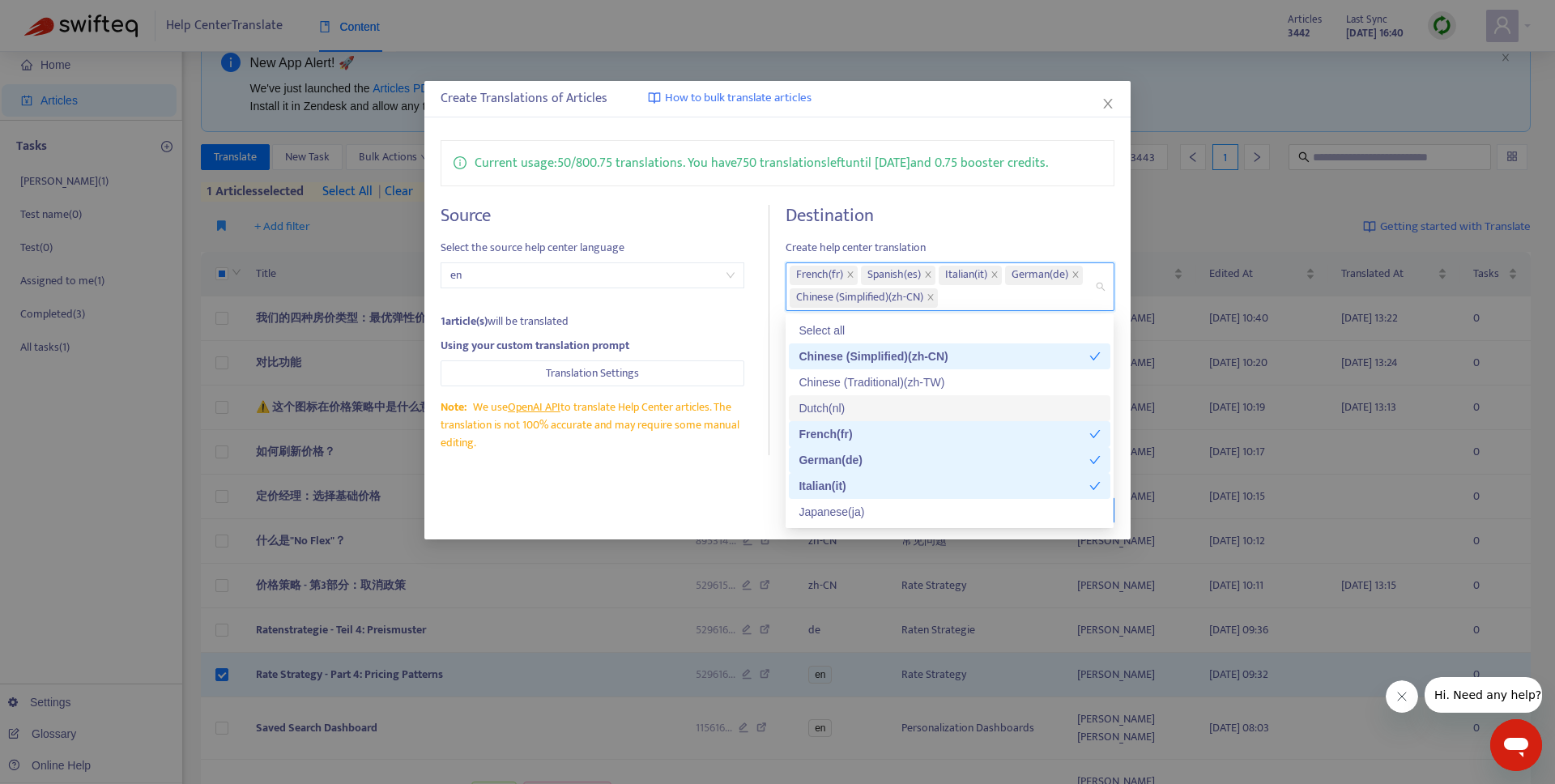
click at [853, 410] on div "Dutch ( nl )" at bounding box center [949, 408] width 302 height 18
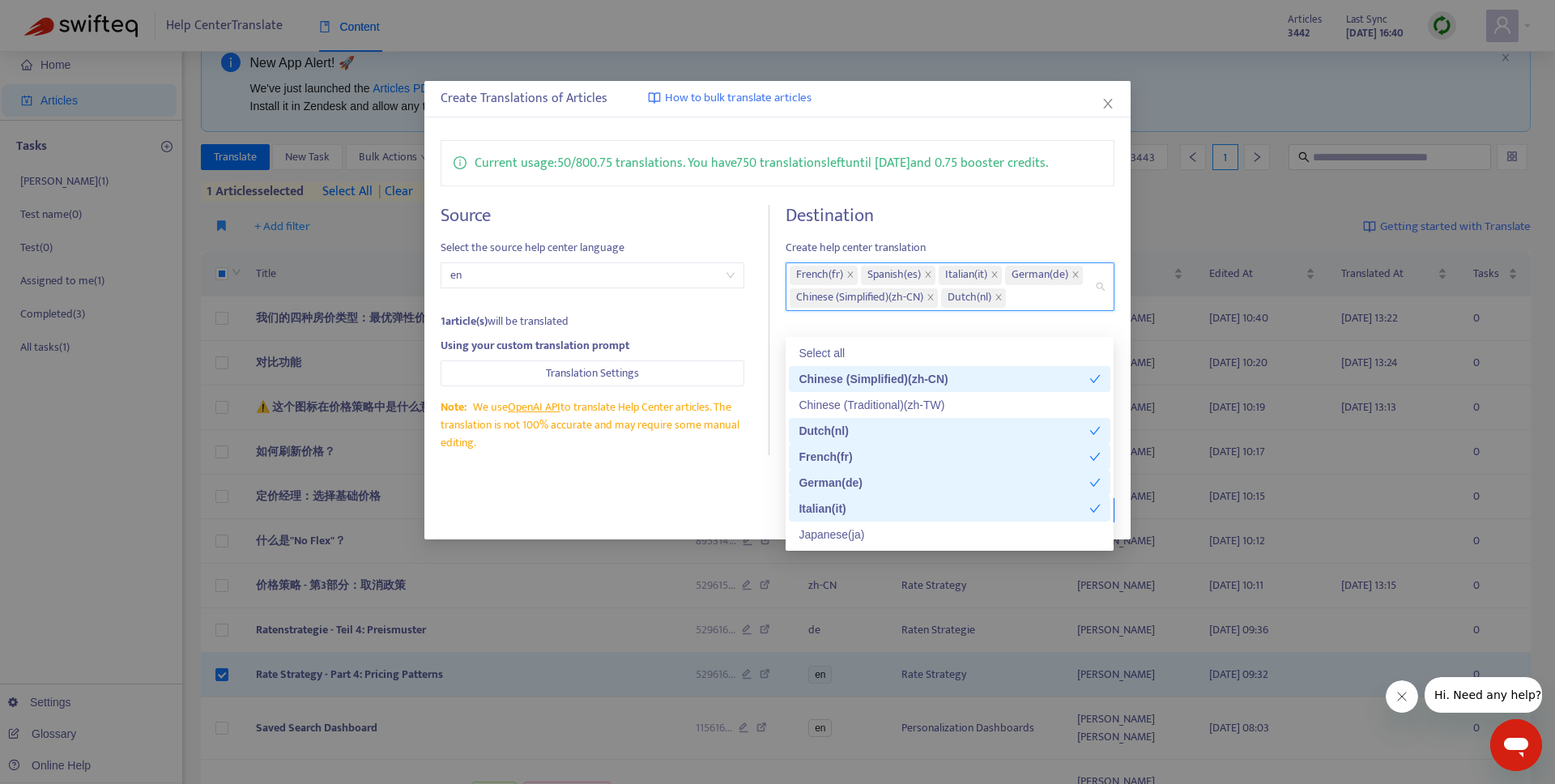
scroll to position [76, 0]
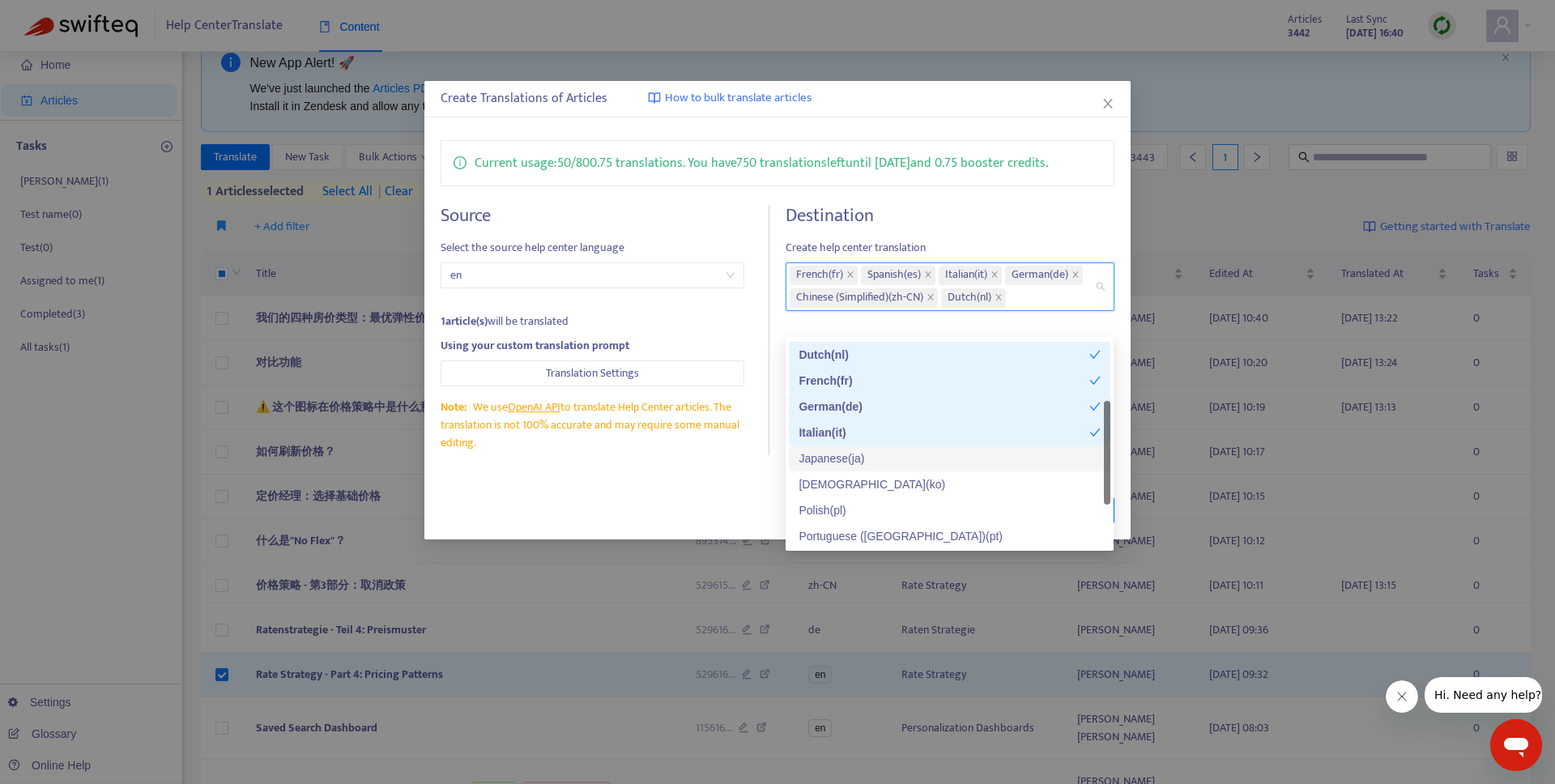
click at [841, 452] on div "Japanese ( ja )" at bounding box center [949, 458] width 302 height 18
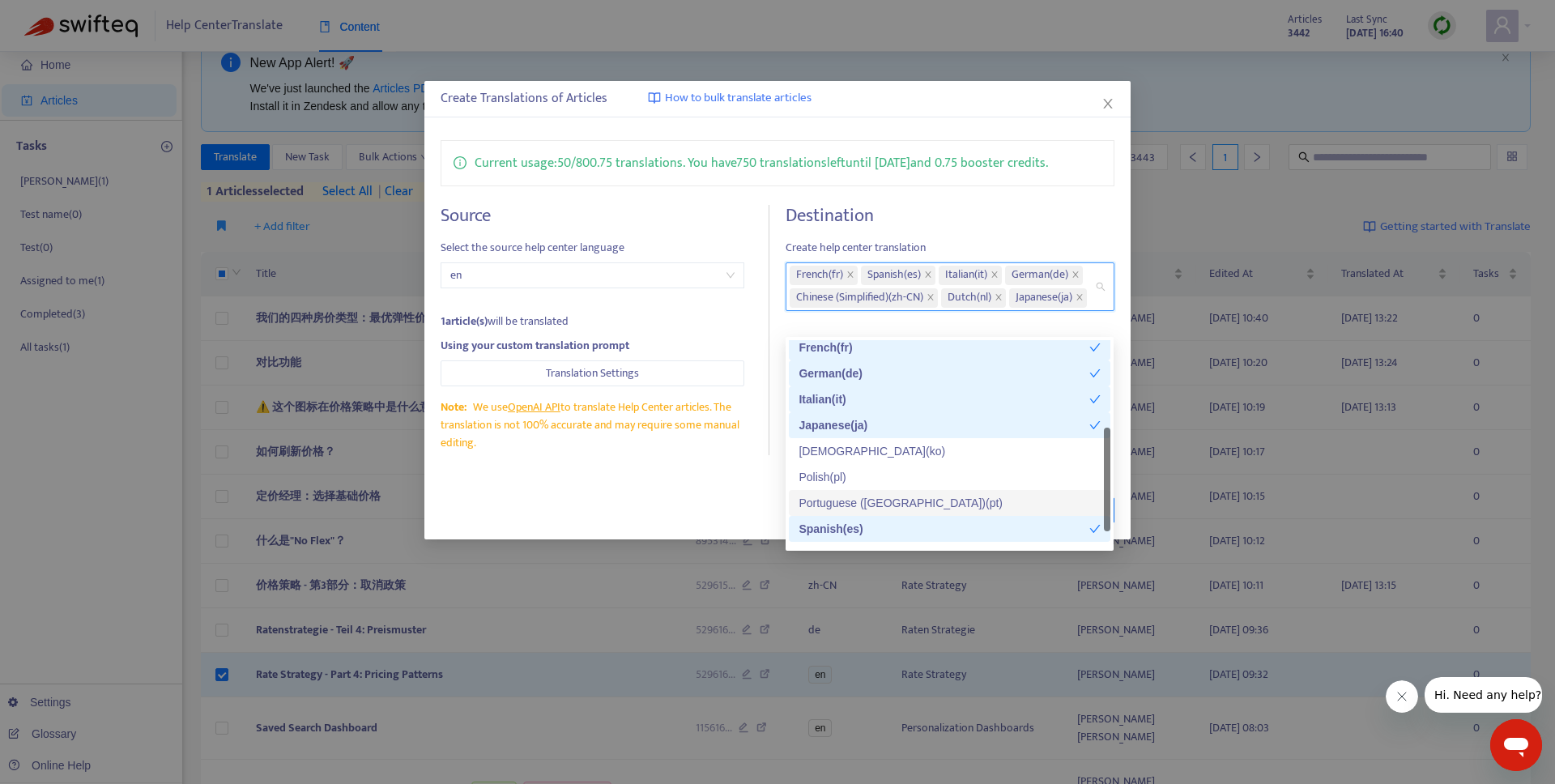
click at [841, 500] on div "Portuguese (Portugal) ( pt )" at bounding box center [949, 502] width 302 height 18
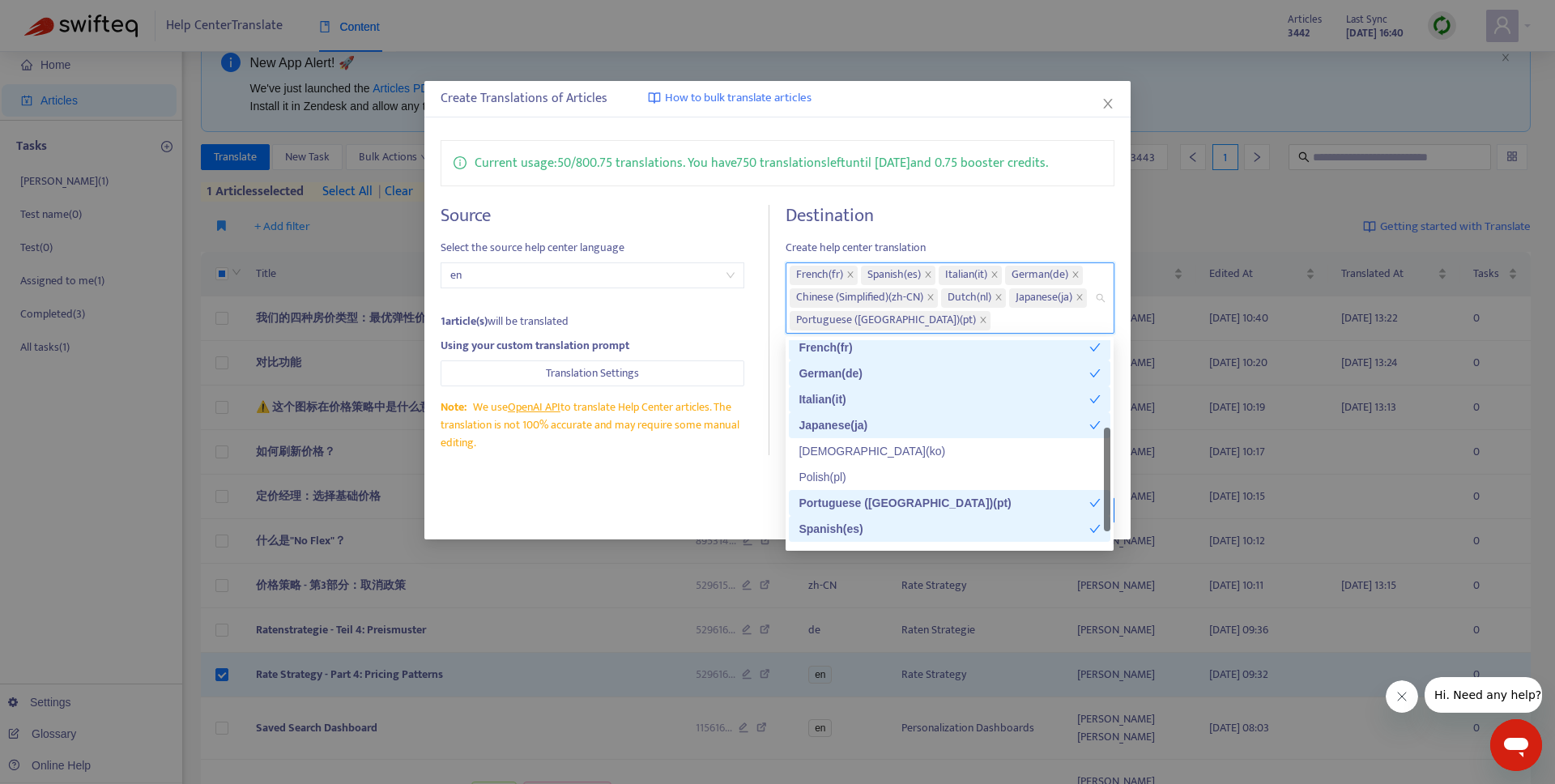
scroll to position [129, 0]
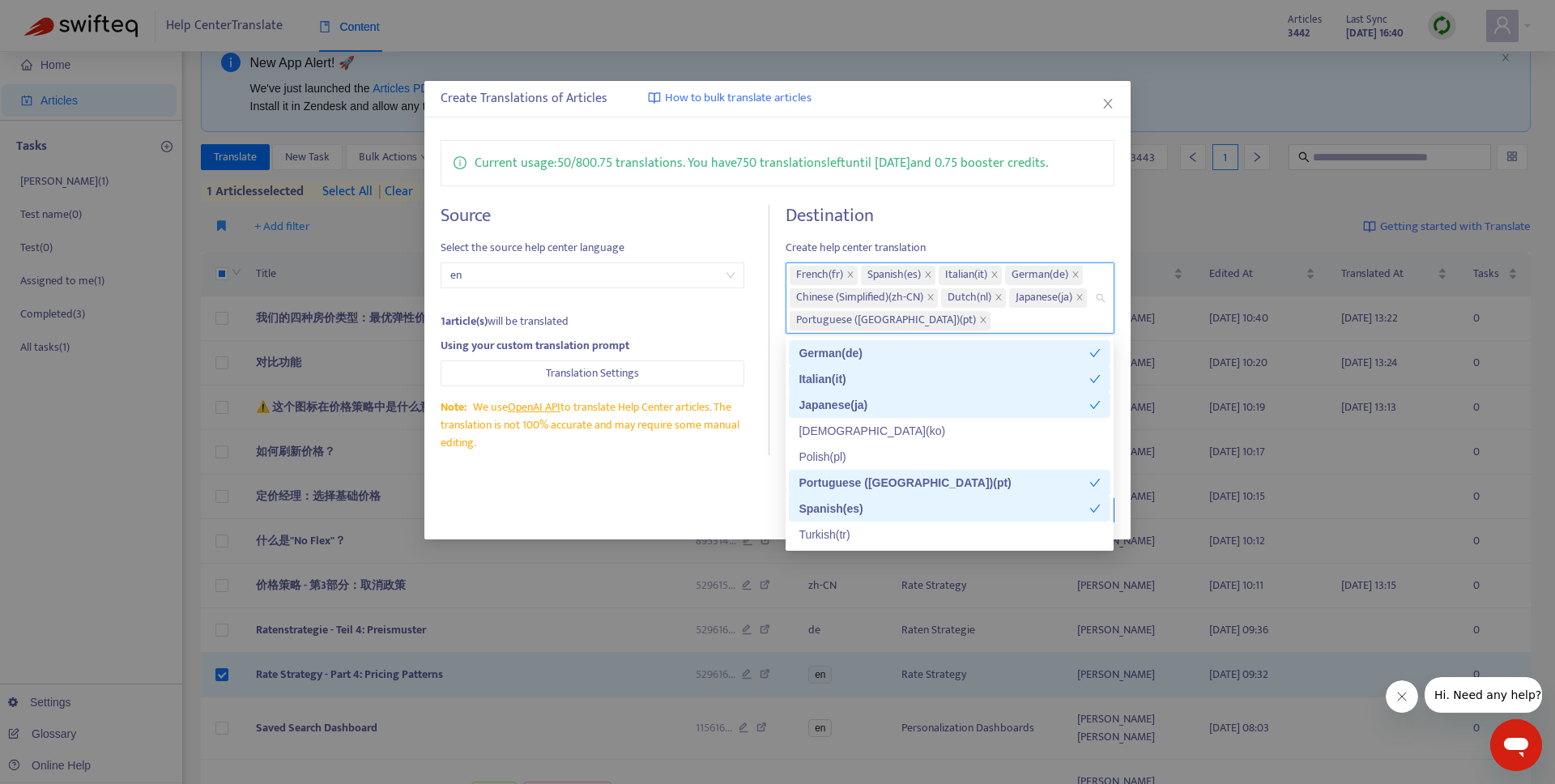
click at [701, 510] on div "Close Translate" at bounding box center [776, 509] width 673 height 26
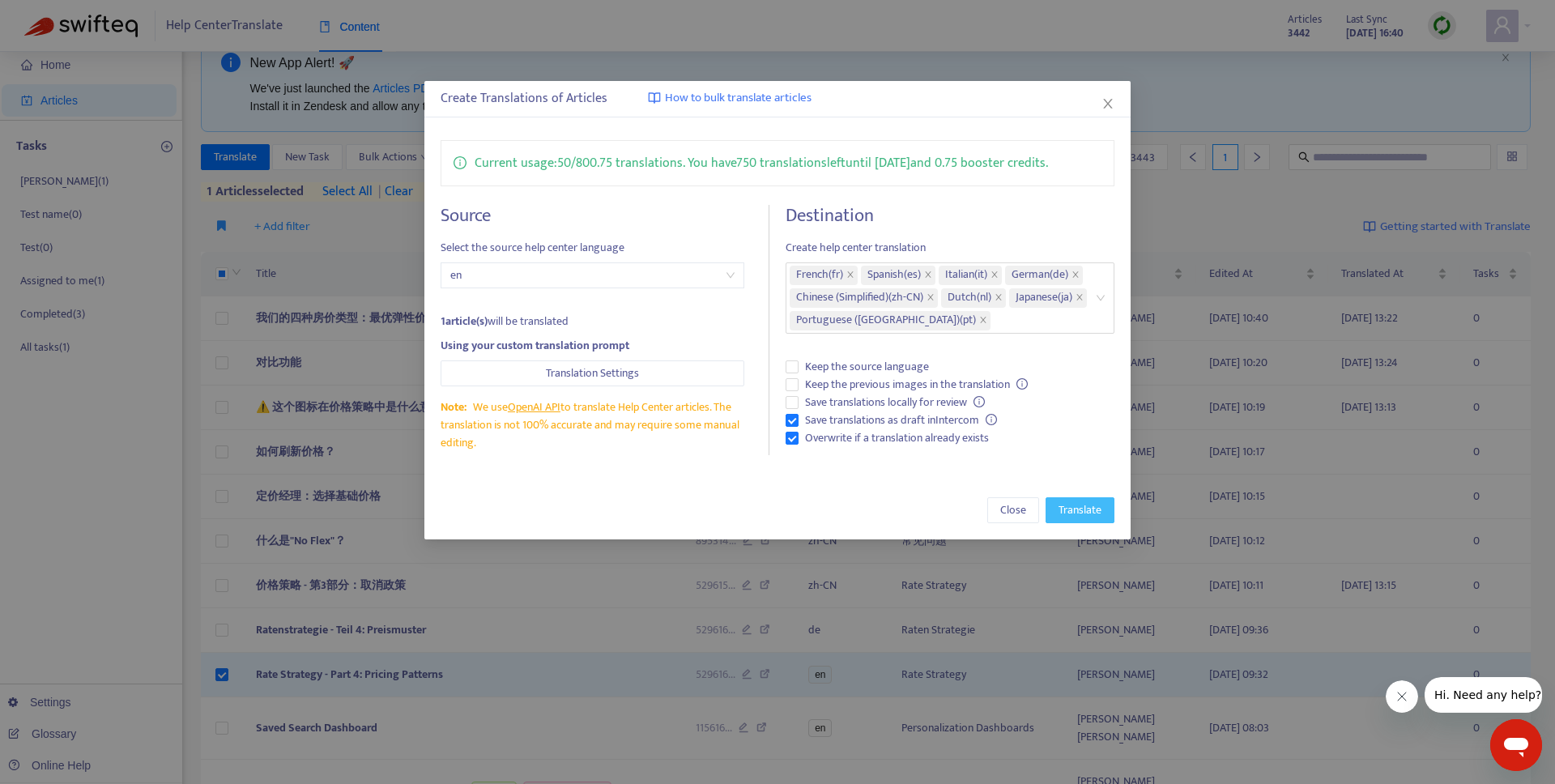
click at [1070, 510] on span "Translate" at bounding box center [1079, 510] width 43 height 18
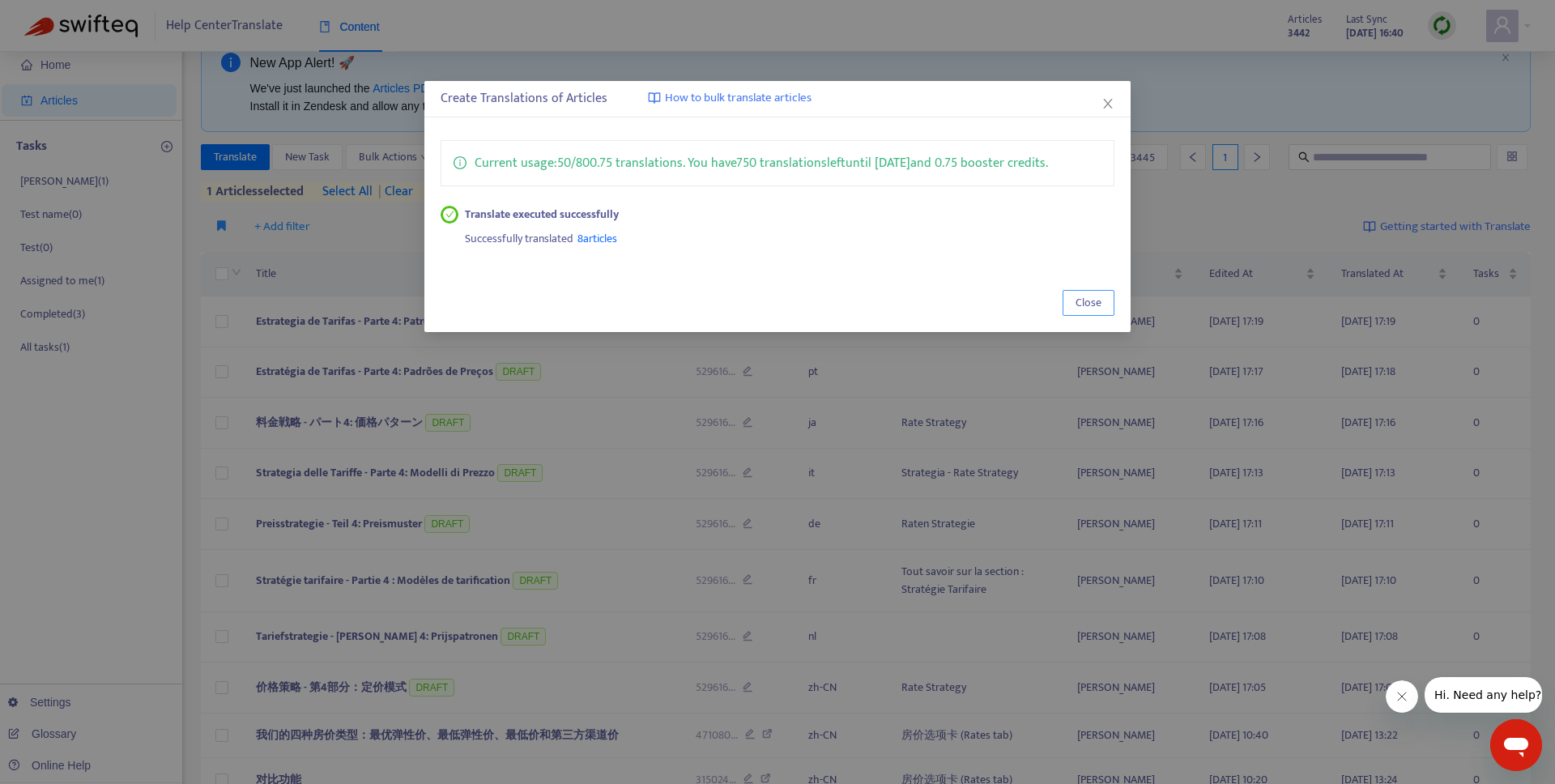
click at [1087, 299] on span "Close" at bounding box center [1088, 303] width 26 height 18
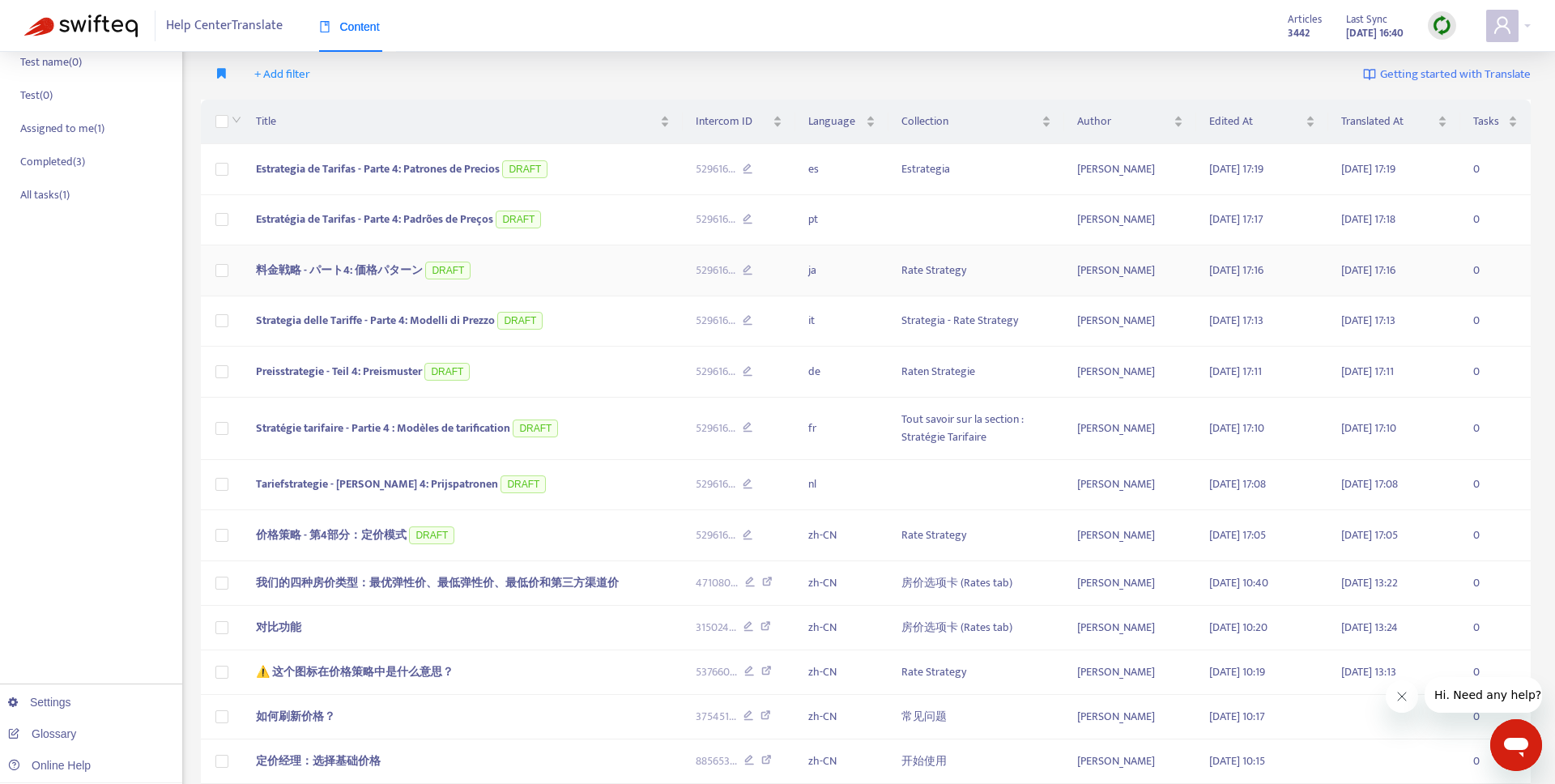
scroll to position [0, 0]
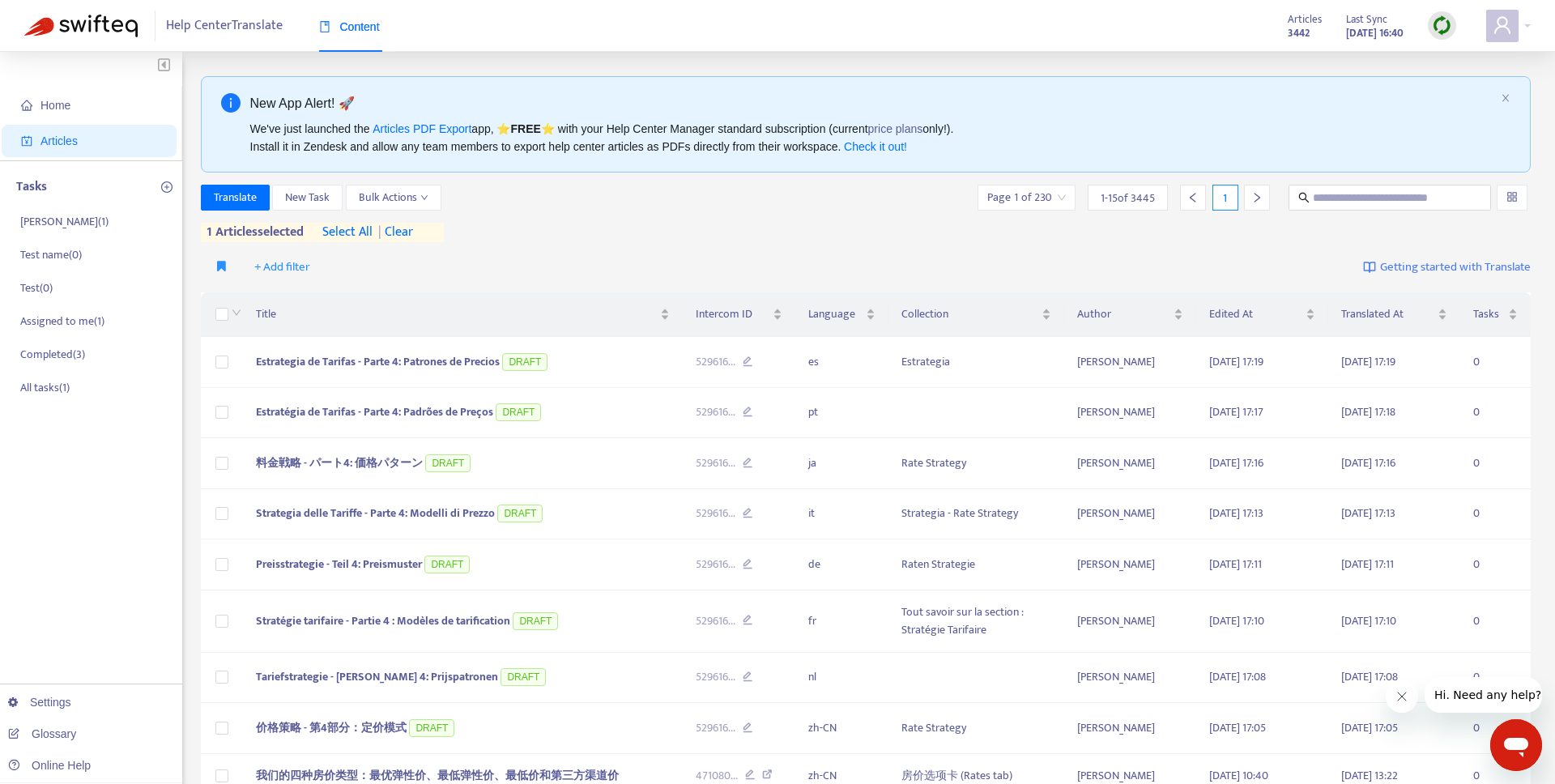
click at [340, 229] on span "select all" at bounding box center [347, 232] width 51 height 19
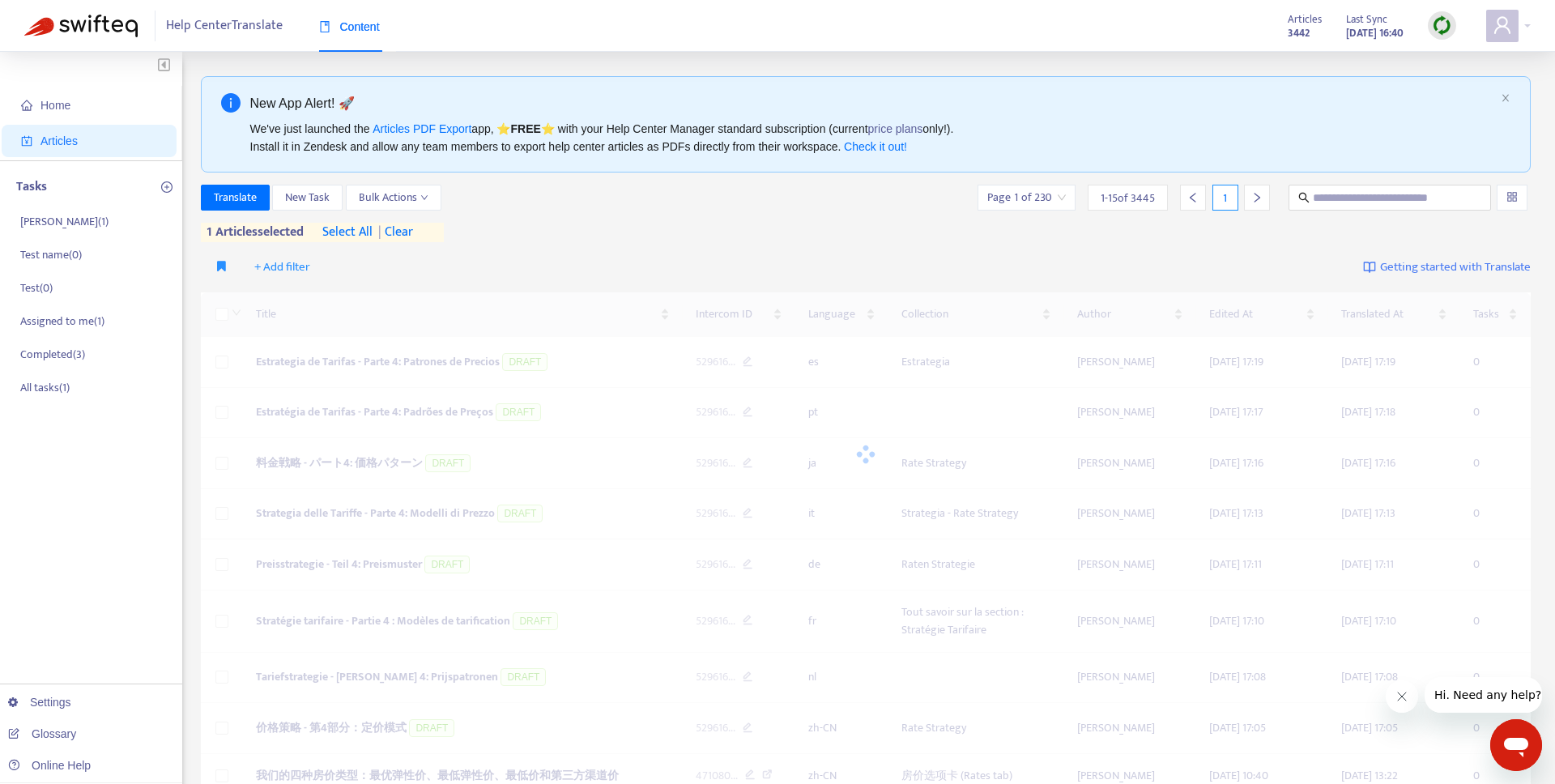
click at [340, 229] on span "select all" at bounding box center [347, 232] width 51 height 19
